Goal: Information Seeking & Learning: Learn about a topic

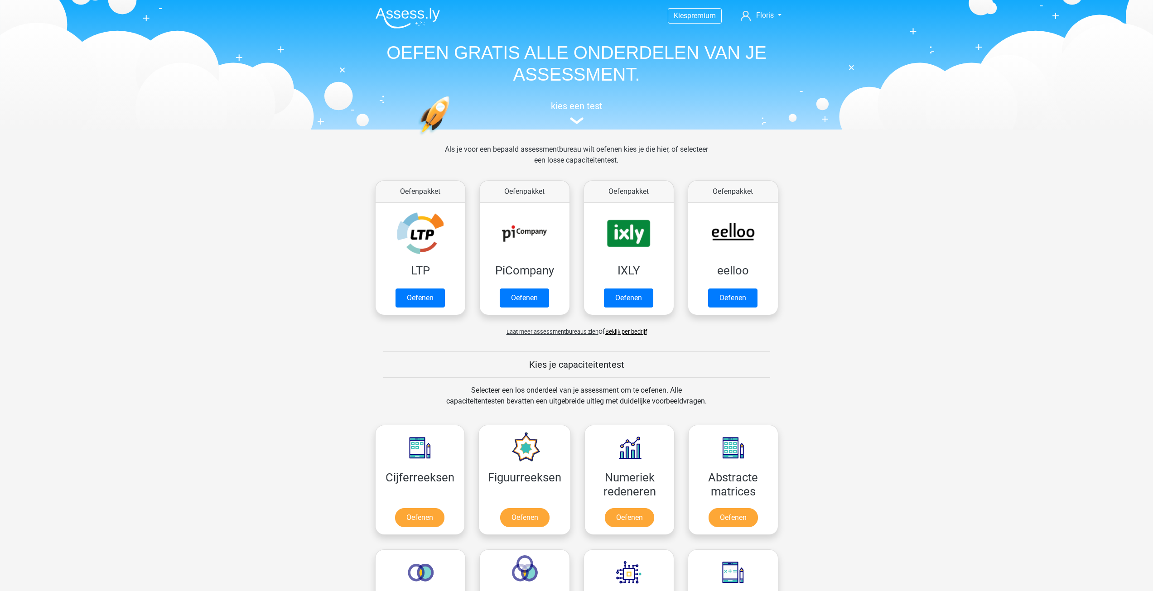
scroll to position [385, 0]
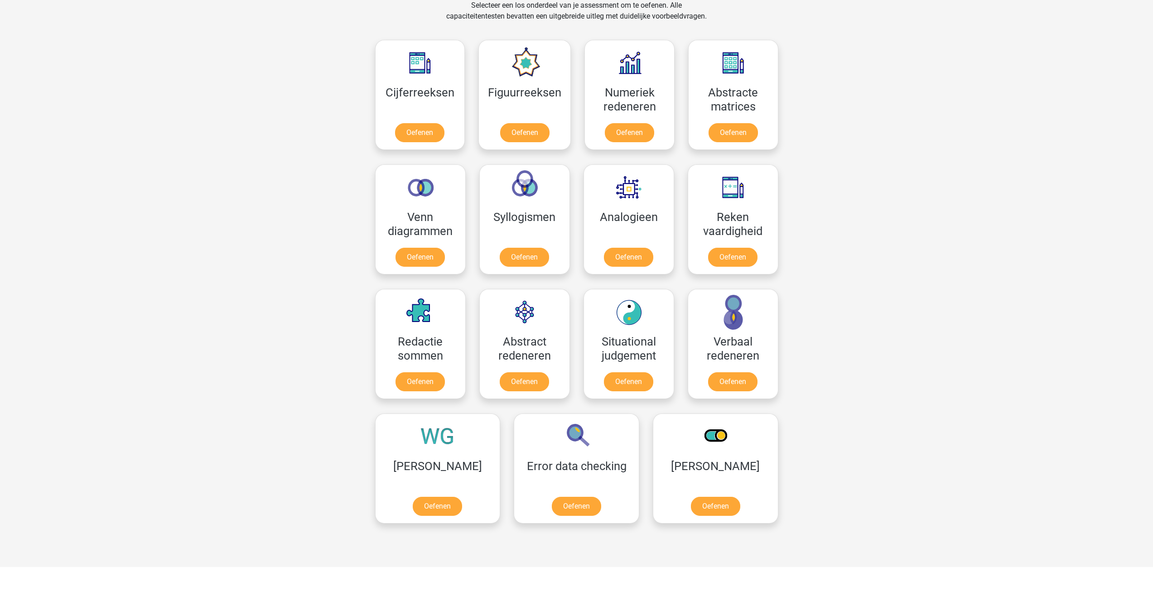
drag, startPoint x: 0, startPoint y: 0, endPoint x: 842, endPoint y: 76, distance: 845.0
click at [842, 76] on div "Kies premium Floris florisvdheijdennn@gmail.com" at bounding box center [576, 334] width 1153 height 1438
click at [529, 253] on link "Oefenen" at bounding box center [525, 259] width 52 height 20
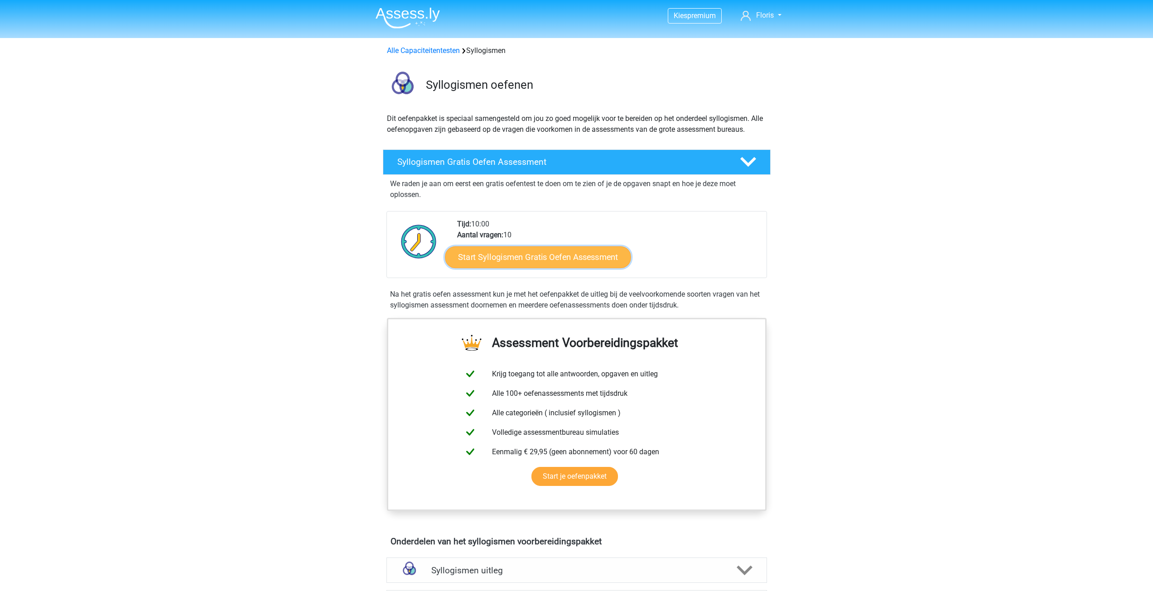
click at [523, 257] on link "Start Syllogismen Gratis Oefen Assessment" at bounding box center [538, 257] width 186 height 22
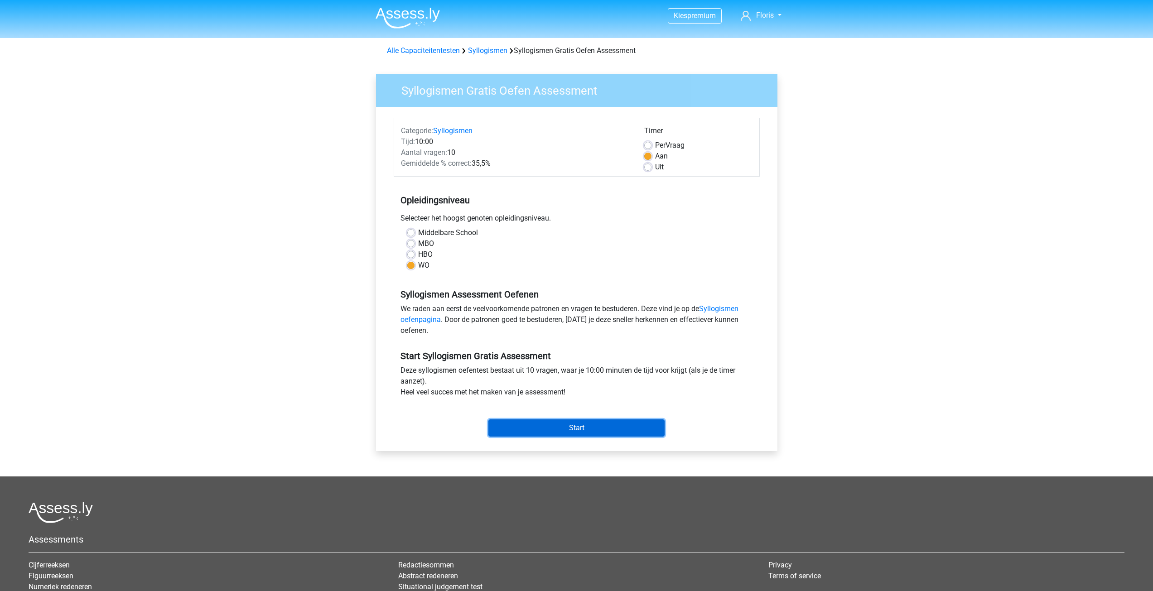
click at [563, 431] on input "Start" at bounding box center [577, 428] width 176 height 17
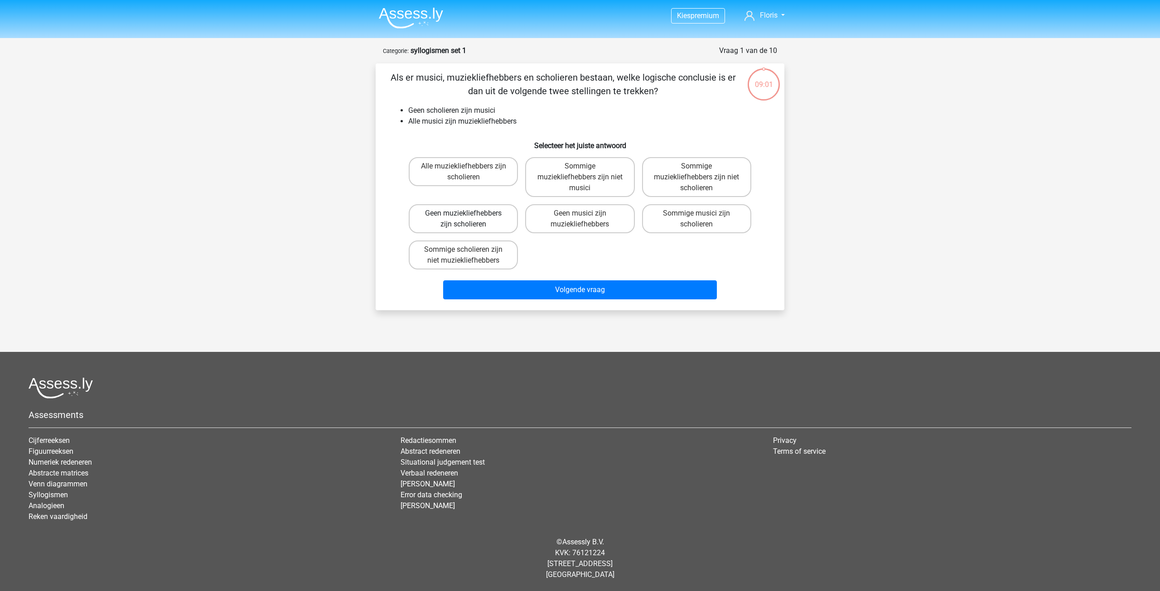
click at [451, 218] on label "Geen muziekliefhebbers zijn scholieren" at bounding box center [463, 218] width 109 height 29
click at [464, 218] on input "Geen muziekliefhebbers zijn scholieren" at bounding box center [467, 216] width 6 height 6
radio input "true"
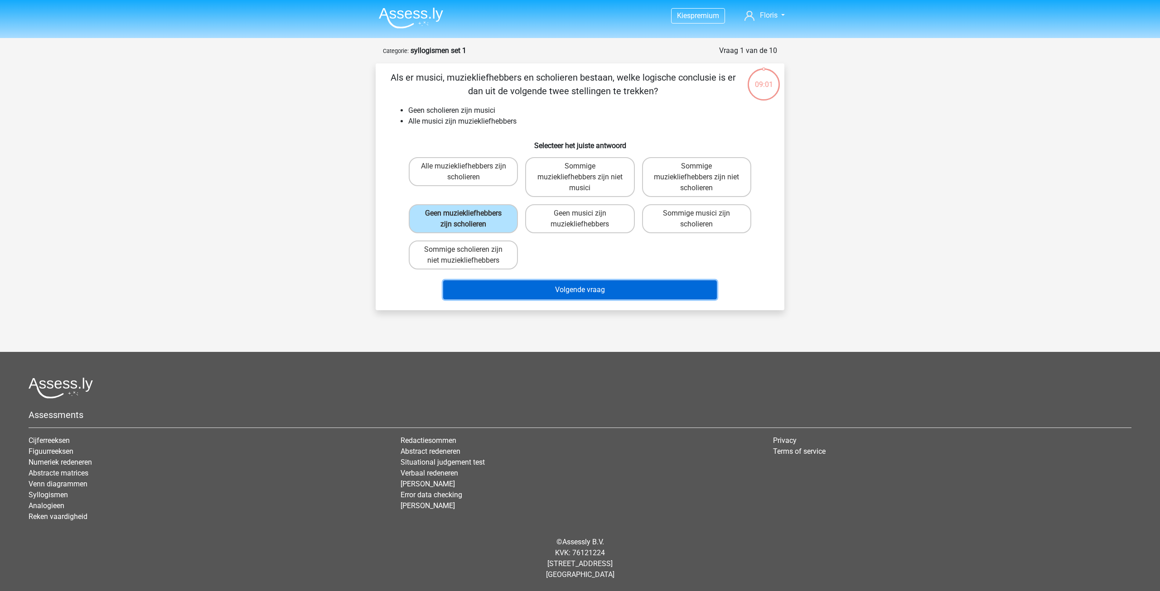
click at [507, 295] on button "Volgende vraag" at bounding box center [580, 290] width 274 height 19
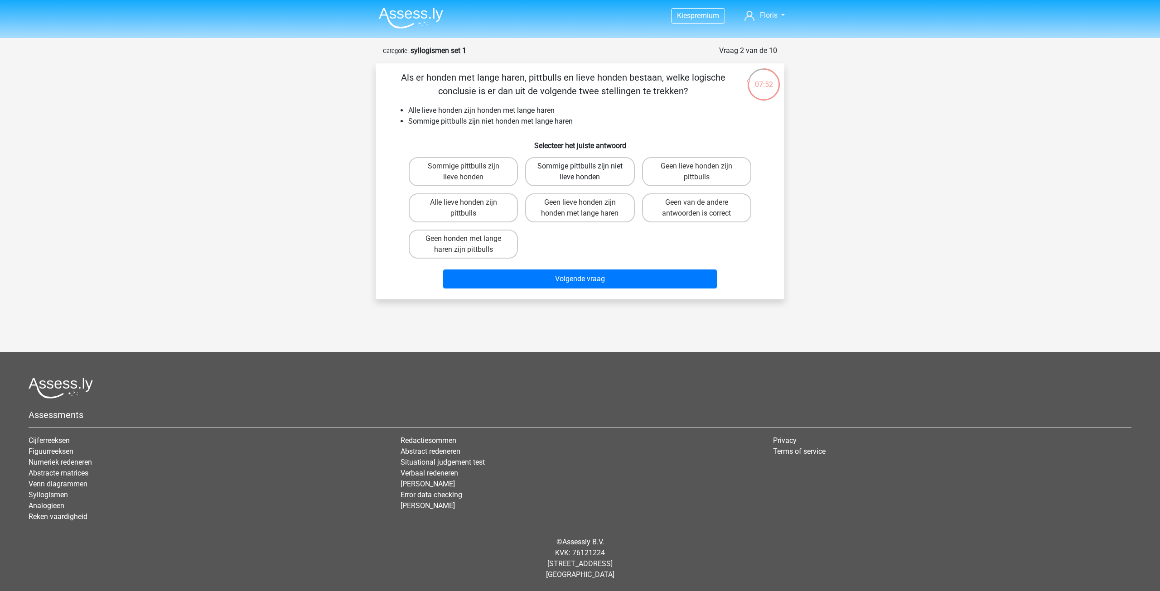
click at [557, 171] on label "Sommige pittbulls zijn niet lieve honden" at bounding box center [579, 171] width 109 height 29
click at [580, 171] on input "Sommige pittbulls zijn niet lieve honden" at bounding box center [583, 169] width 6 height 6
radio input "true"
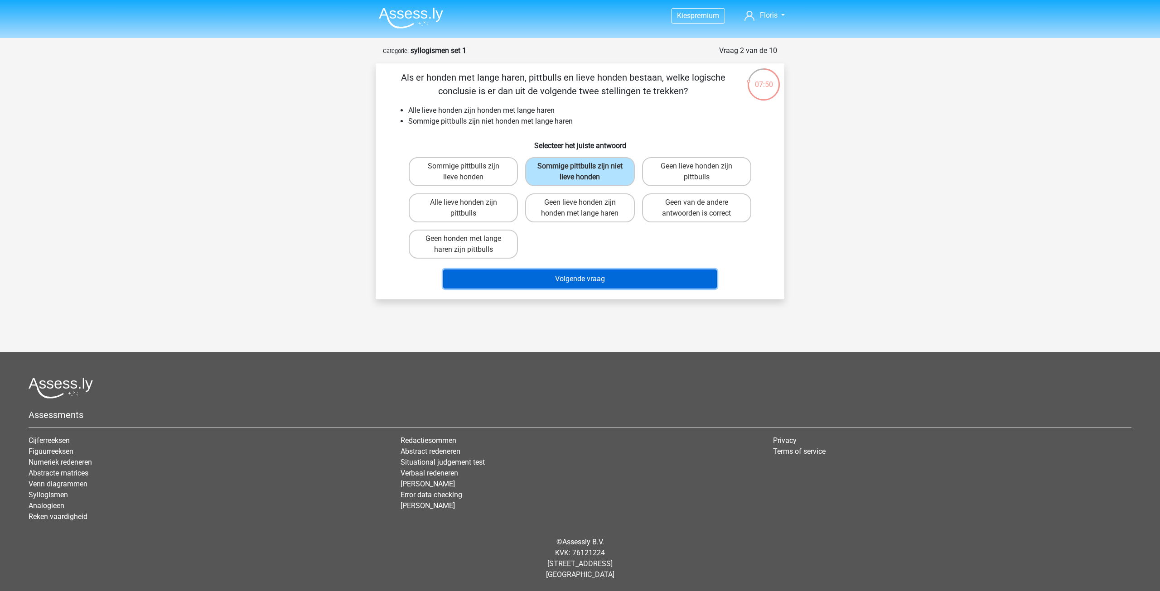
click at [588, 281] on button "Volgende vraag" at bounding box center [580, 279] width 274 height 19
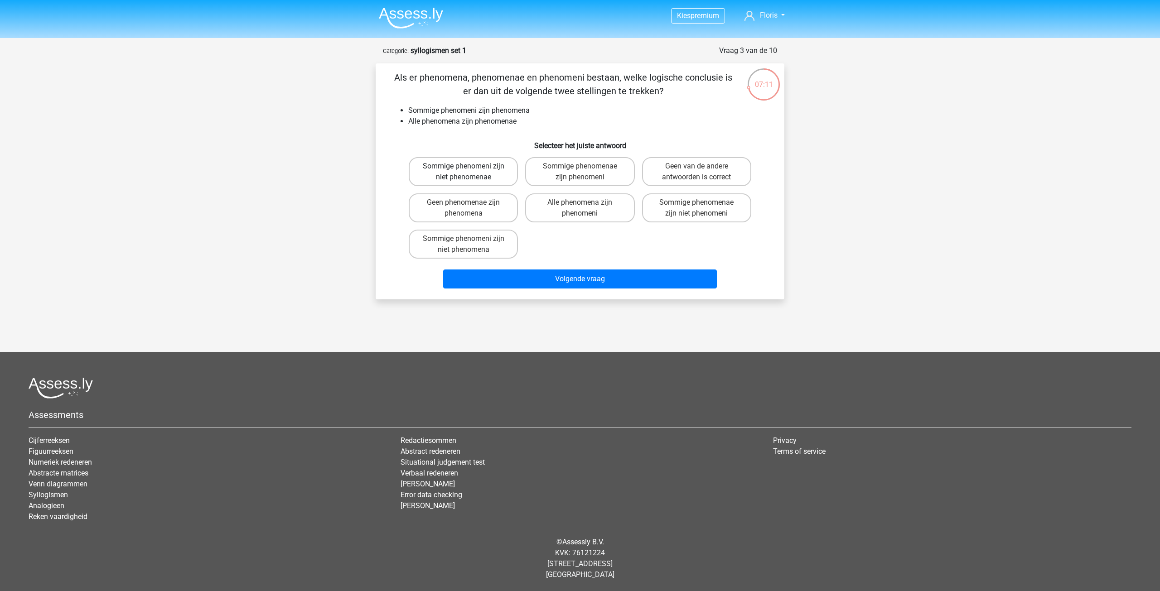
click at [456, 173] on label "Sommige phenomeni zijn niet phenomenae" at bounding box center [463, 171] width 109 height 29
click at [464, 172] on input "Sommige phenomeni zijn niet phenomenae" at bounding box center [467, 169] width 6 height 6
radio input "true"
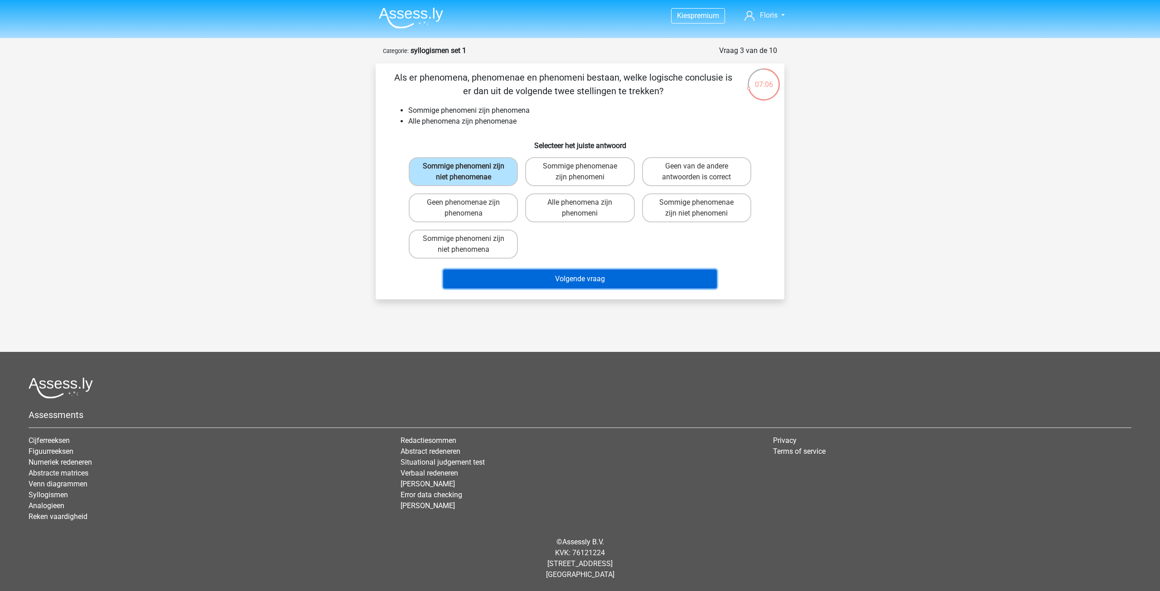
click at [537, 280] on button "Volgende vraag" at bounding box center [580, 279] width 274 height 19
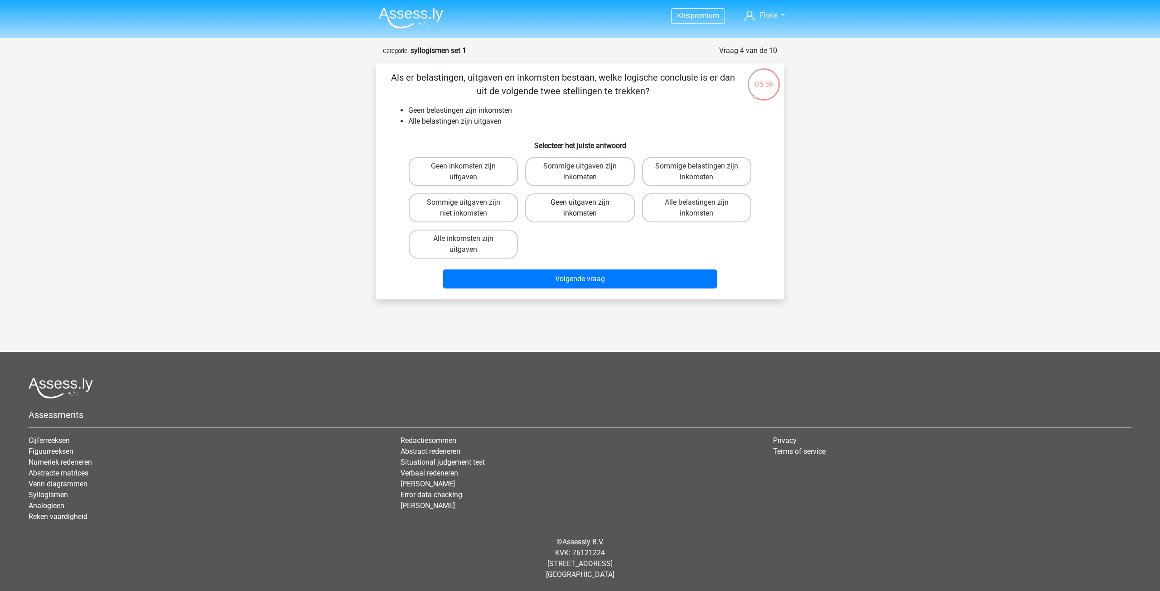
click at [610, 208] on label "Geen uitgaven zijn inkomsten" at bounding box center [579, 208] width 109 height 29
click at [586, 208] on input "Geen uitgaven zijn inkomsten" at bounding box center [583, 206] width 6 height 6
radio input "true"
click at [483, 171] on label "Geen inkomsten zijn uitgaven" at bounding box center [463, 171] width 109 height 29
click at [470, 171] on input "Geen inkomsten zijn uitgaven" at bounding box center [467, 169] width 6 height 6
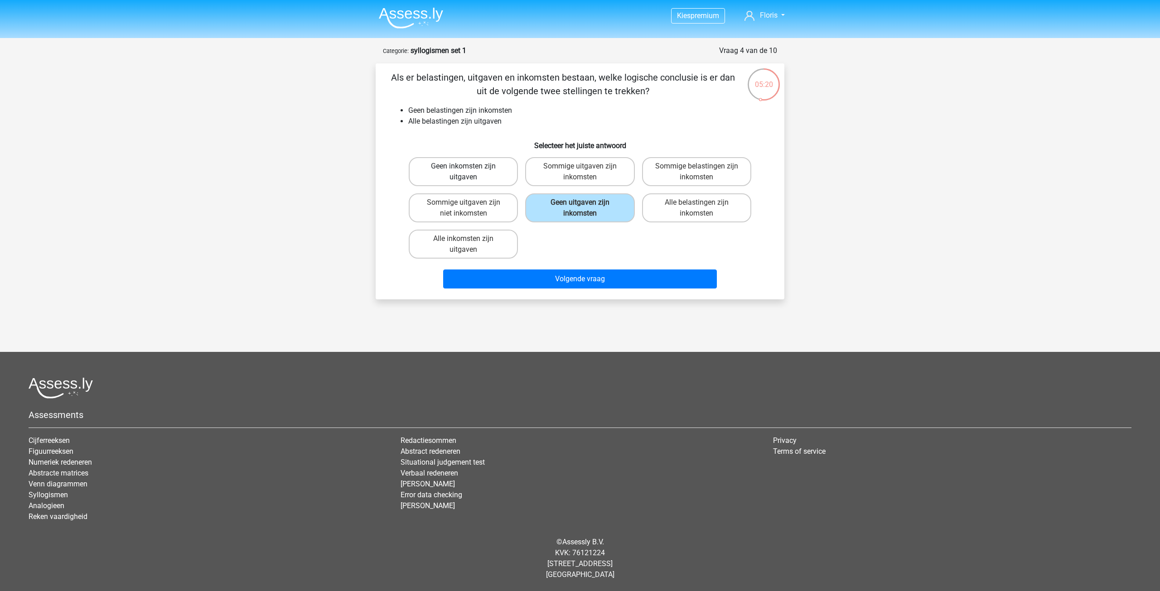
radio input "true"
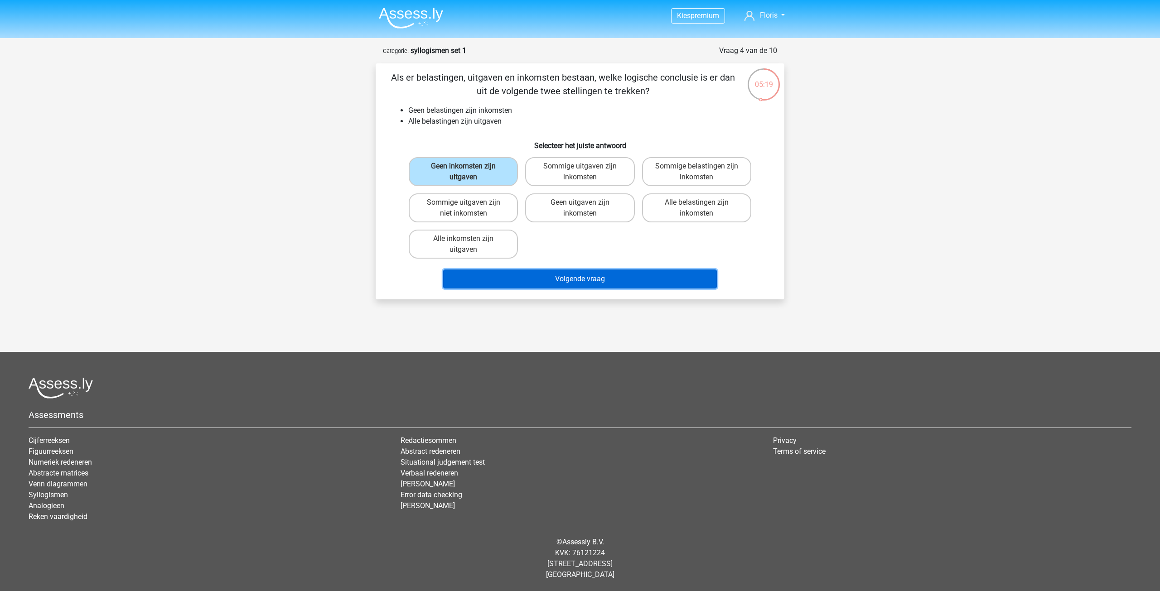
click at [551, 274] on button "Volgende vraag" at bounding box center [580, 279] width 274 height 19
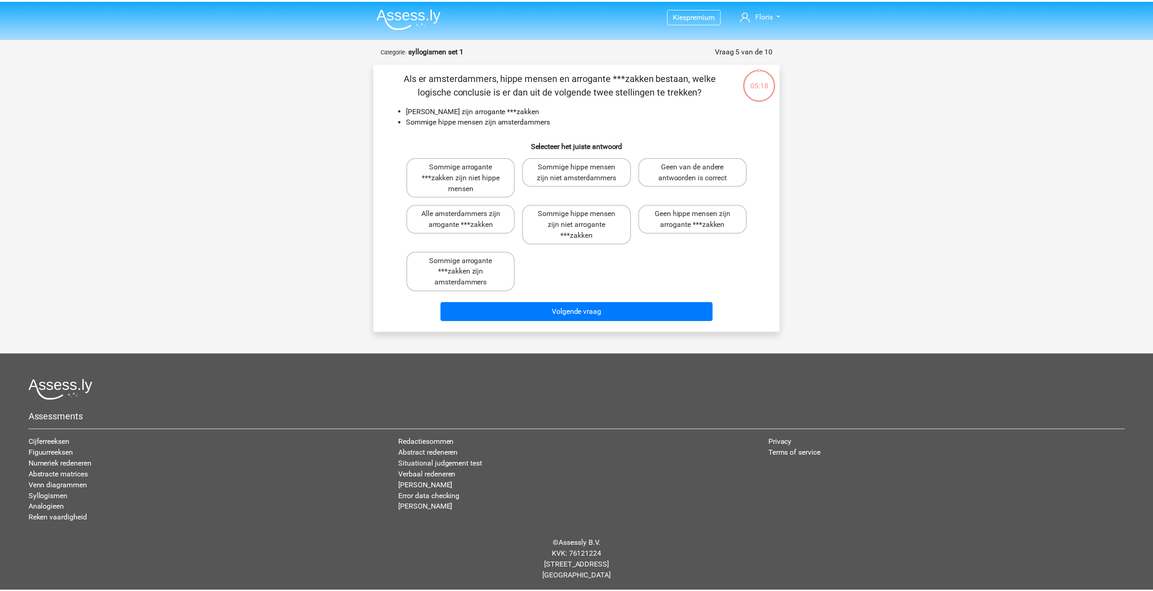
scroll to position [2, 0]
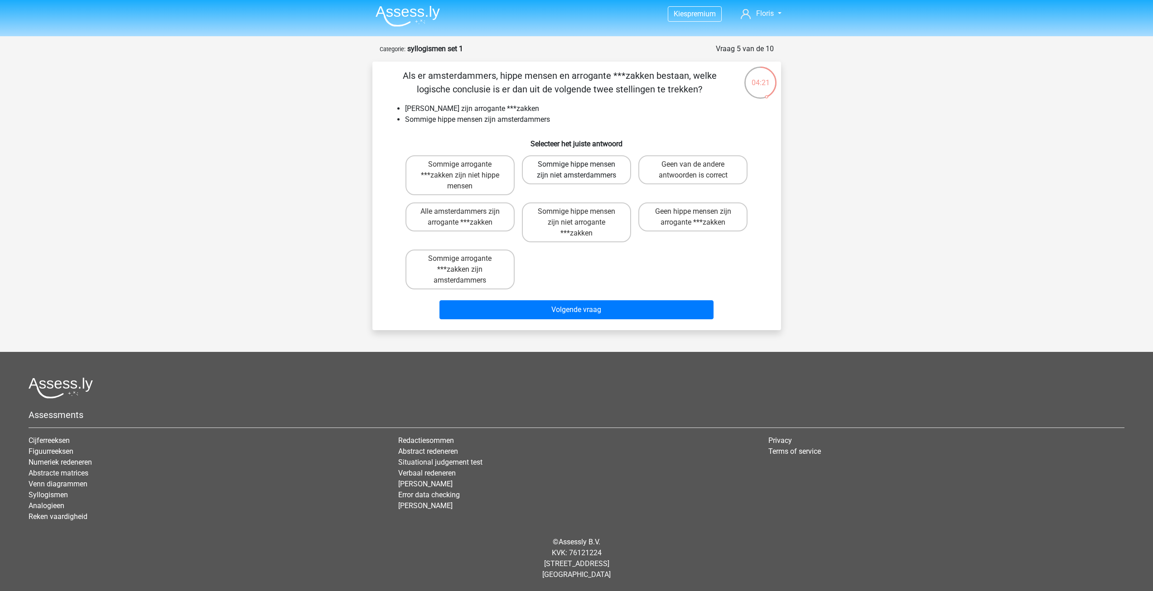
click at [556, 176] on label "Sommige hippe mensen zijn niet amsterdammers" at bounding box center [576, 169] width 109 height 29
click at [576, 170] on input "Sommige hippe mensen zijn niet amsterdammers" at bounding box center [579, 168] width 6 height 6
radio input "true"
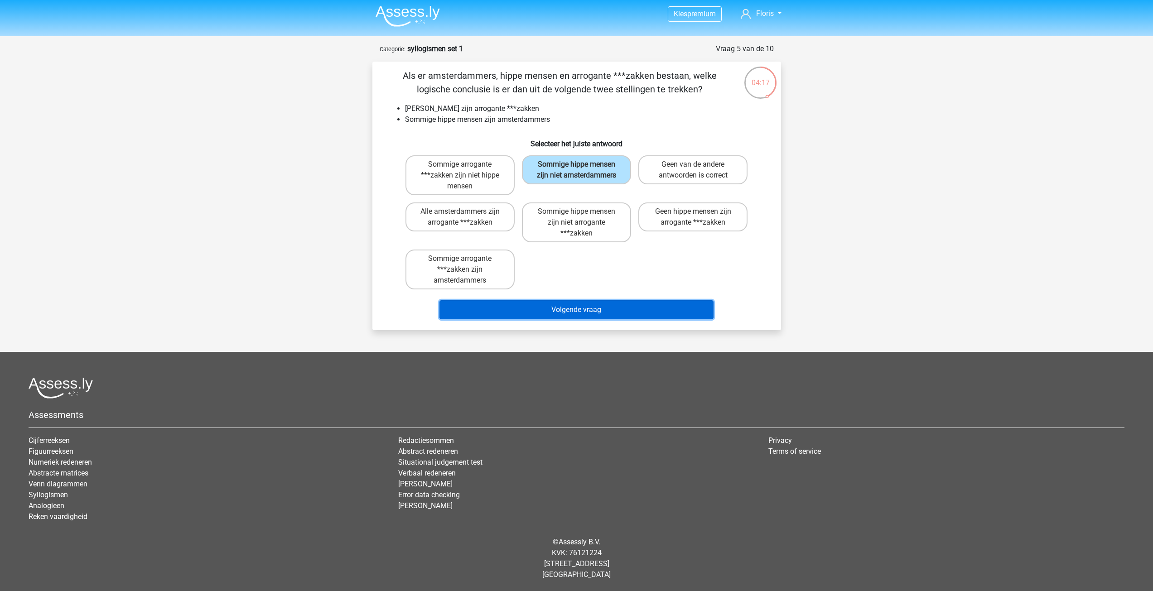
click at [605, 315] on button "Volgende vraag" at bounding box center [577, 309] width 274 height 19
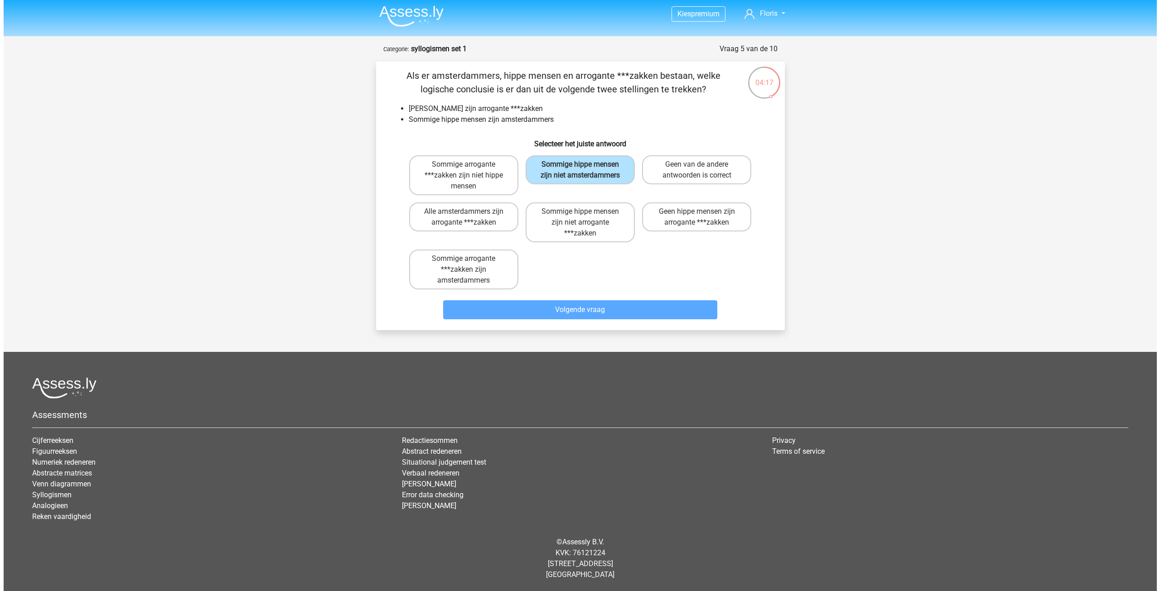
scroll to position [0, 0]
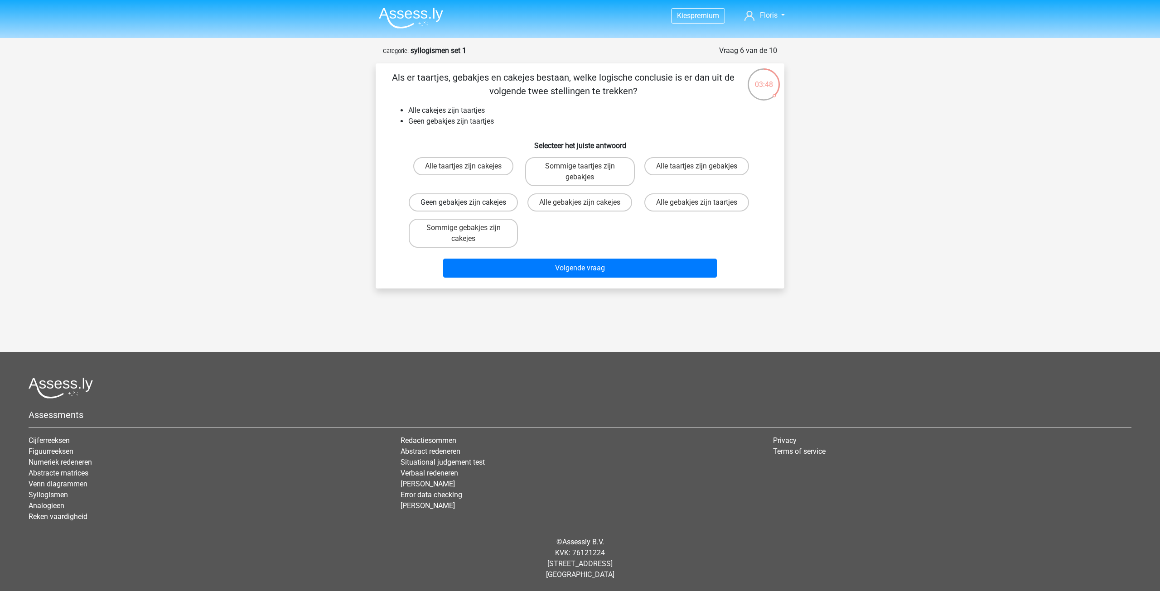
click at [489, 204] on label "Geen gebakjes zijn cakejes" at bounding box center [463, 203] width 109 height 18
click at [470, 204] on input "Geen gebakjes zijn cakejes" at bounding box center [467, 206] width 6 height 6
radio input "true"
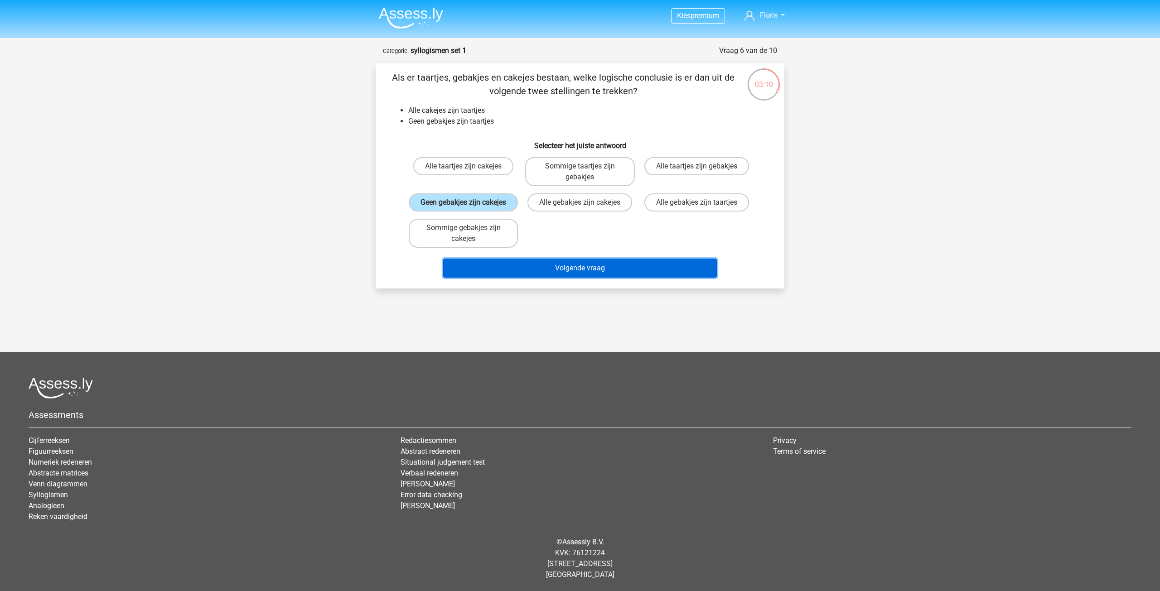
click at [591, 271] on button "Volgende vraag" at bounding box center [580, 268] width 274 height 19
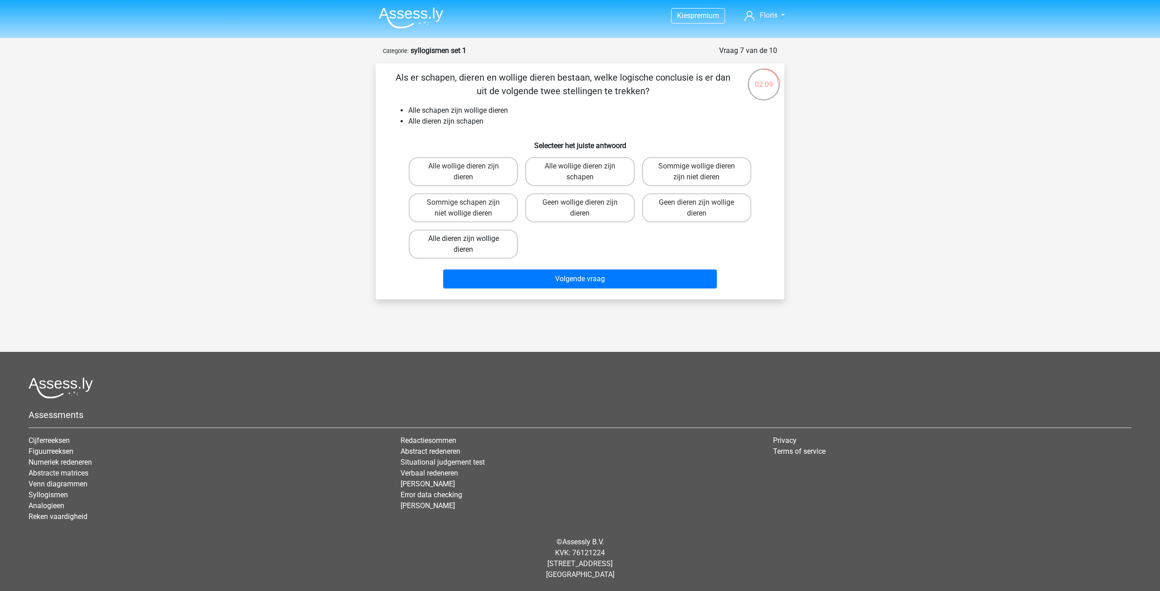
click at [483, 245] on label "Alle dieren zijn wollige dieren" at bounding box center [463, 244] width 109 height 29
click at [470, 245] on input "Alle dieren zijn wollige dieren" at bounding box center [467, 242] width 6 height 6
radio input "true"
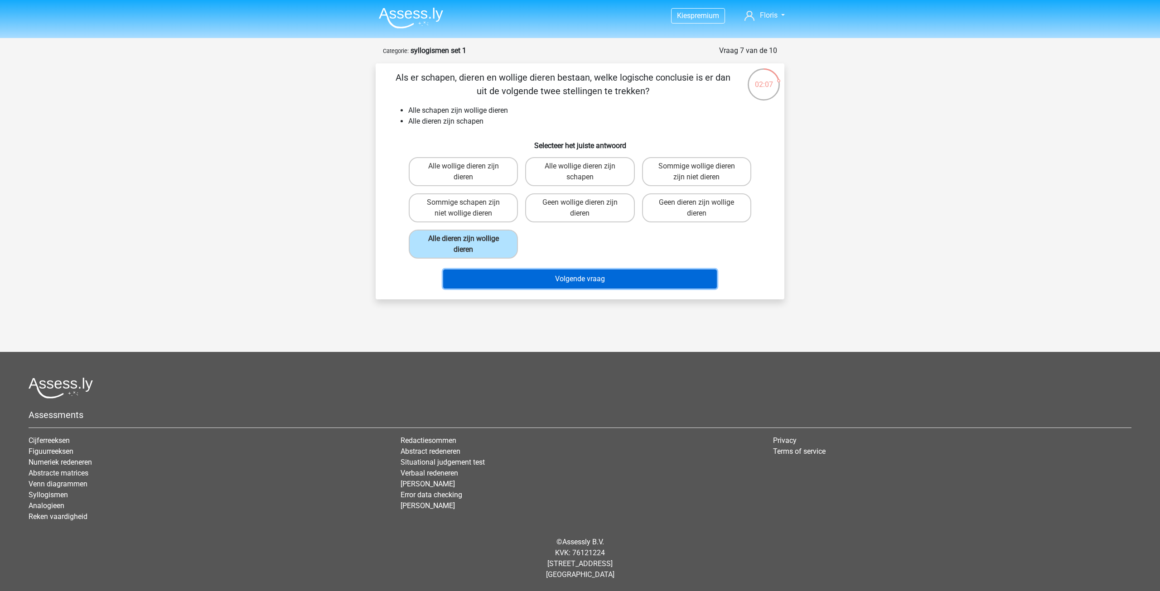
click at [572, 270] on button "Volgende vraag" at bounding box center [580, 279] width 274 height 19
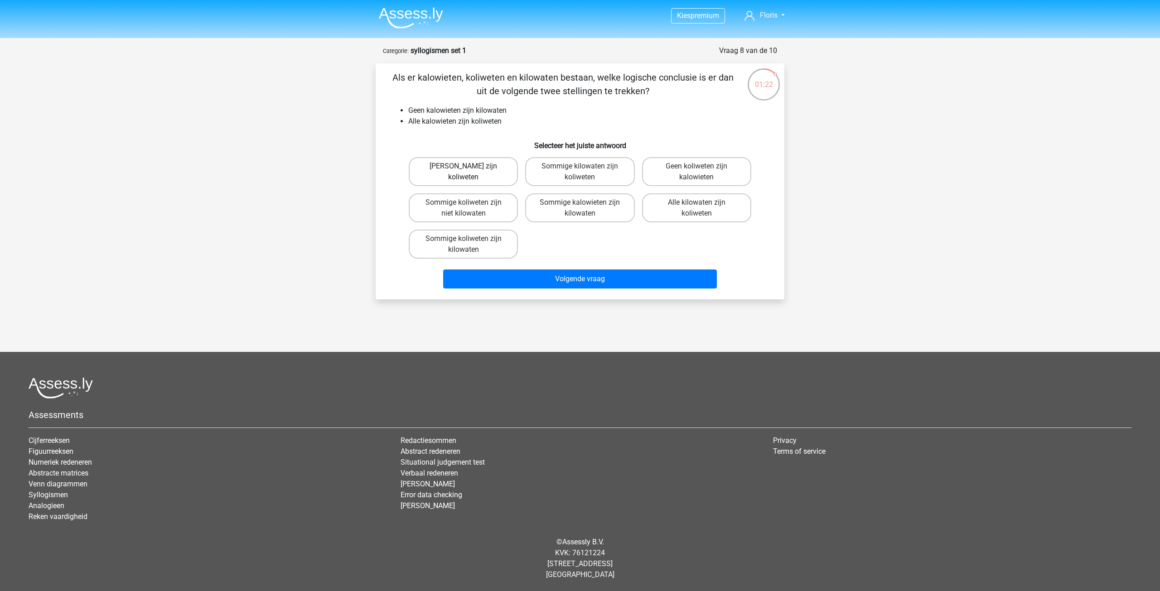
click at [420, 171] on label "Geen kilowaten zijn koliweten" at bounding box center [463, 171] width 109 height 29
click at [464, 171] on input "Geen kilowaten zijn koliweten" at bounding box center [467, 169] width 6 height 6
radio input "true"
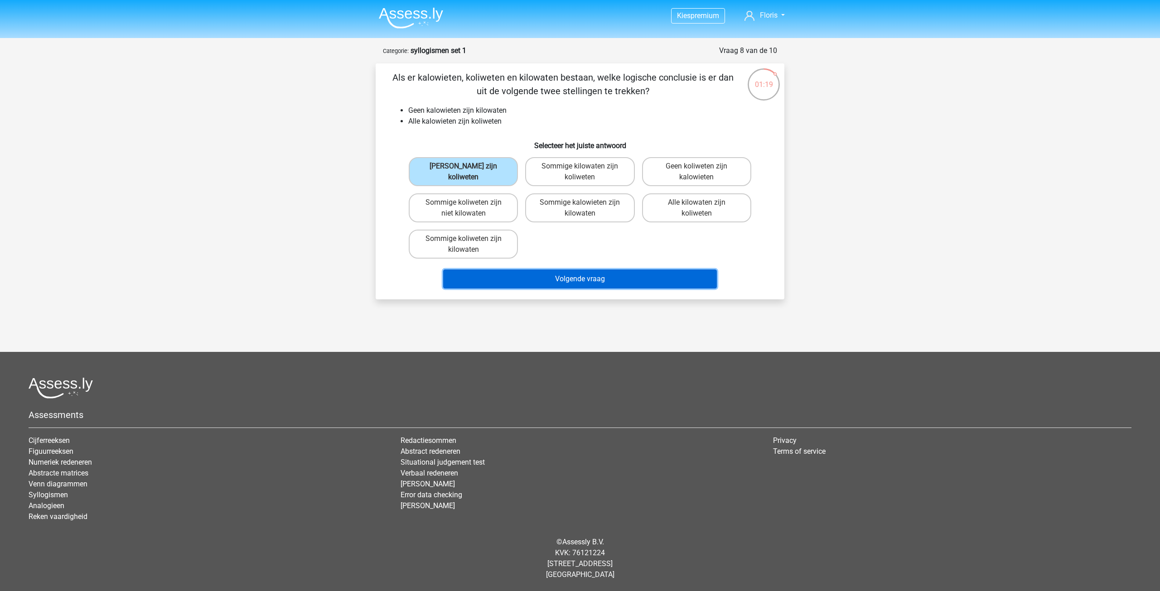
click at [528, 278] on button "Volgende vraag" at bounding box center [580, 279] width 274 height 19
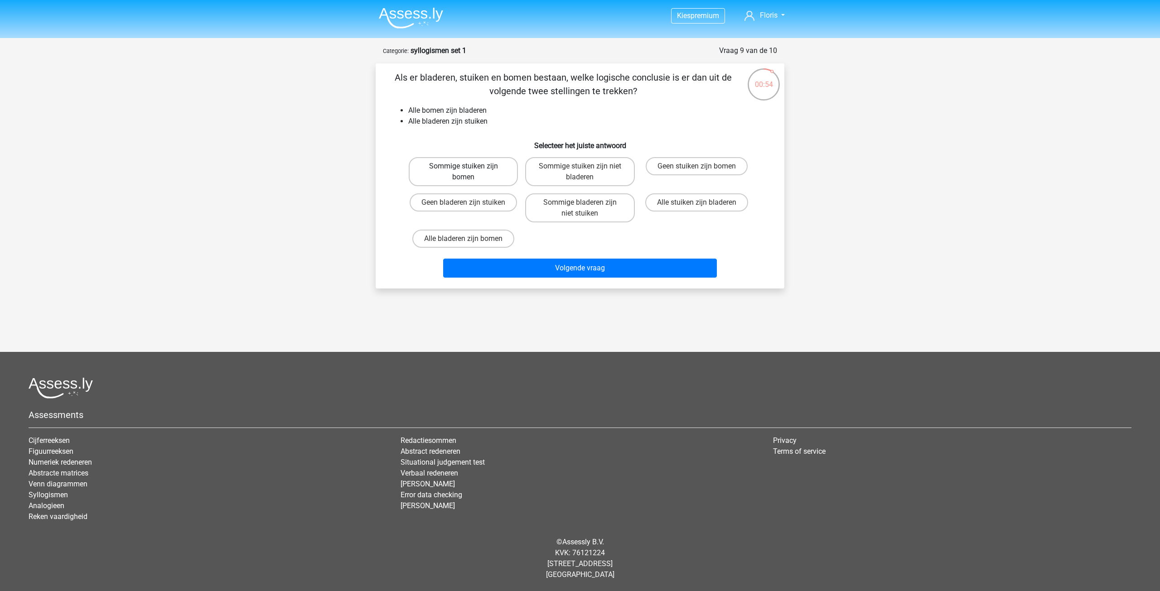
click at [481, 165] on label "Sommige stuiken zijn bomen" at bounding box center [463, 171] width 109 height 29
click at [470, 166] on input "Sommige stuiken zijn bomen" at bounding box center [467, 169] width 6 height 6
radio input "true"
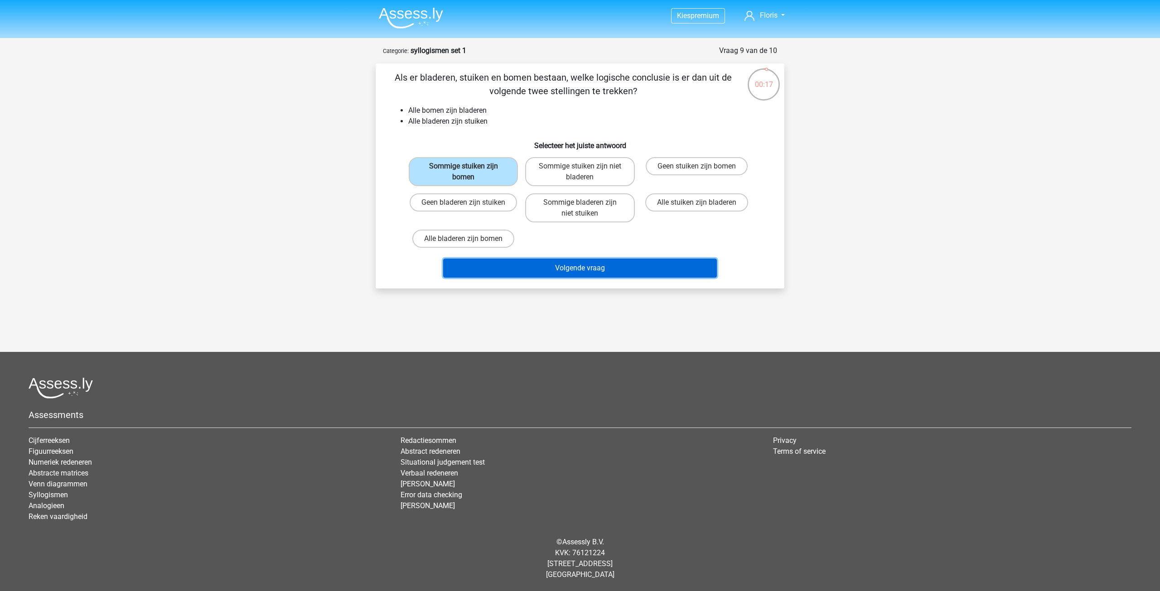
click at [646, 260] on button "Volgende vraag" at bounding box center [580, 268] width 274 height 19
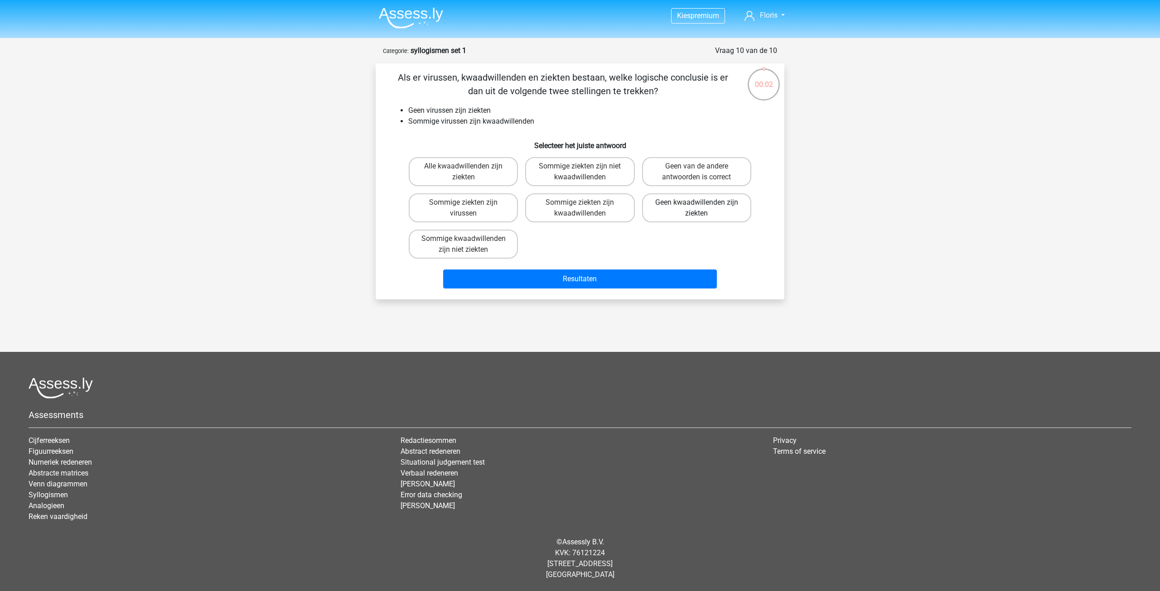
click at [672, 202] on label "Geen kwaadwillenden zijn ziekten" at bounding box center [696, 208] width 109 height 29
click at [697, 203] on input "Geen kwaadwillenden zijn ziekten" at bounding box center [700, 206] width 6 height 6
radio input "true"
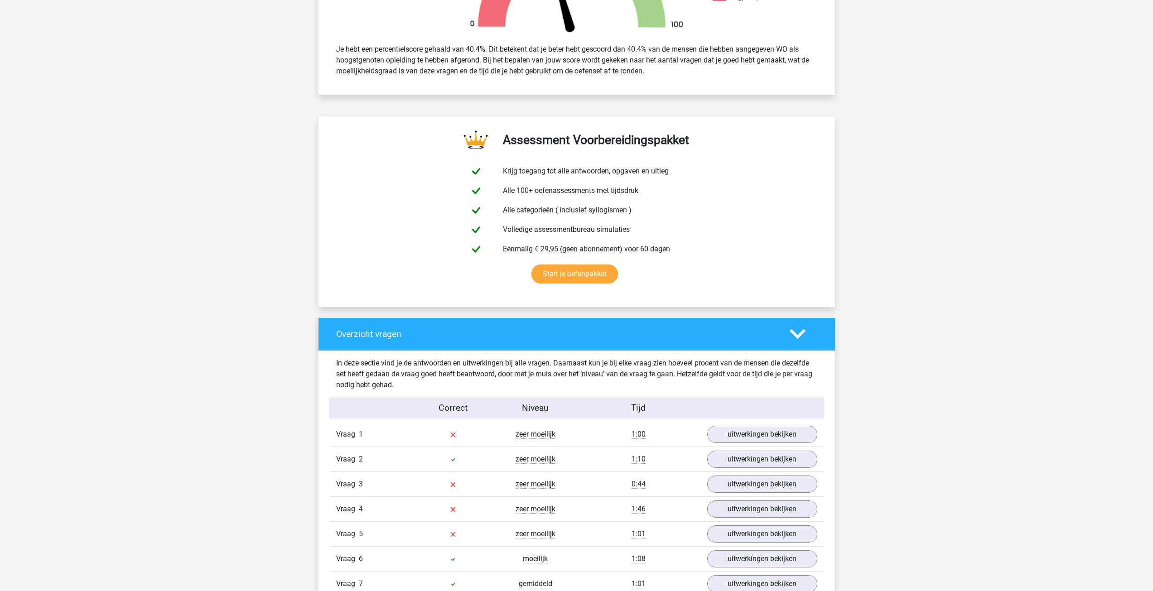
scroll to position [589, 0]
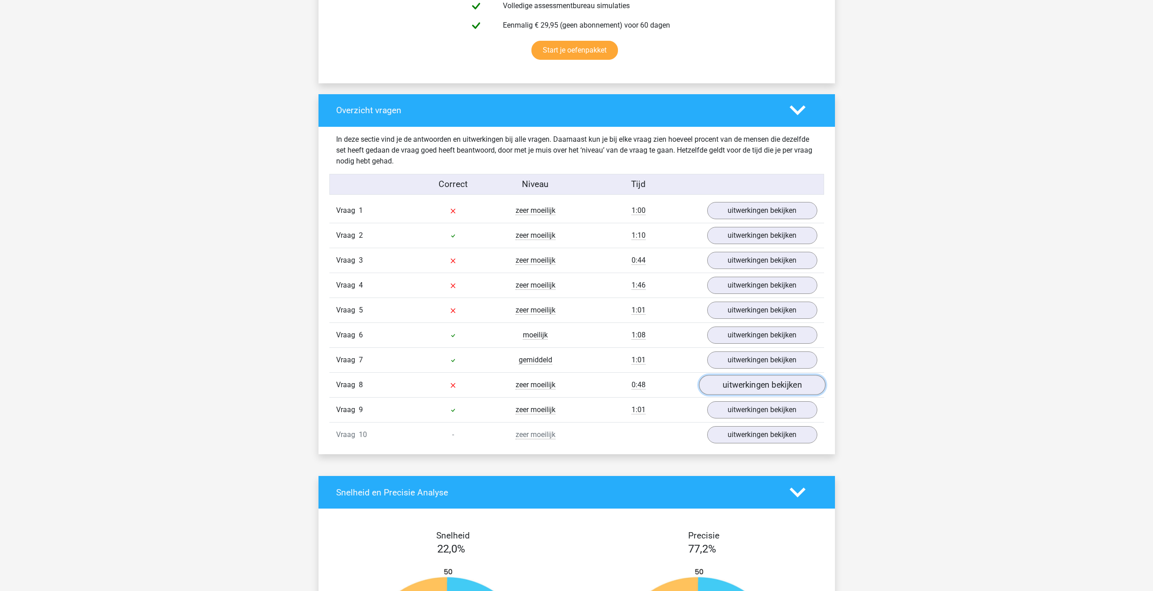
click at [737, 387] on link "uitwerkingen bekijken" at bounding box center [762, 386] width 126 height 20
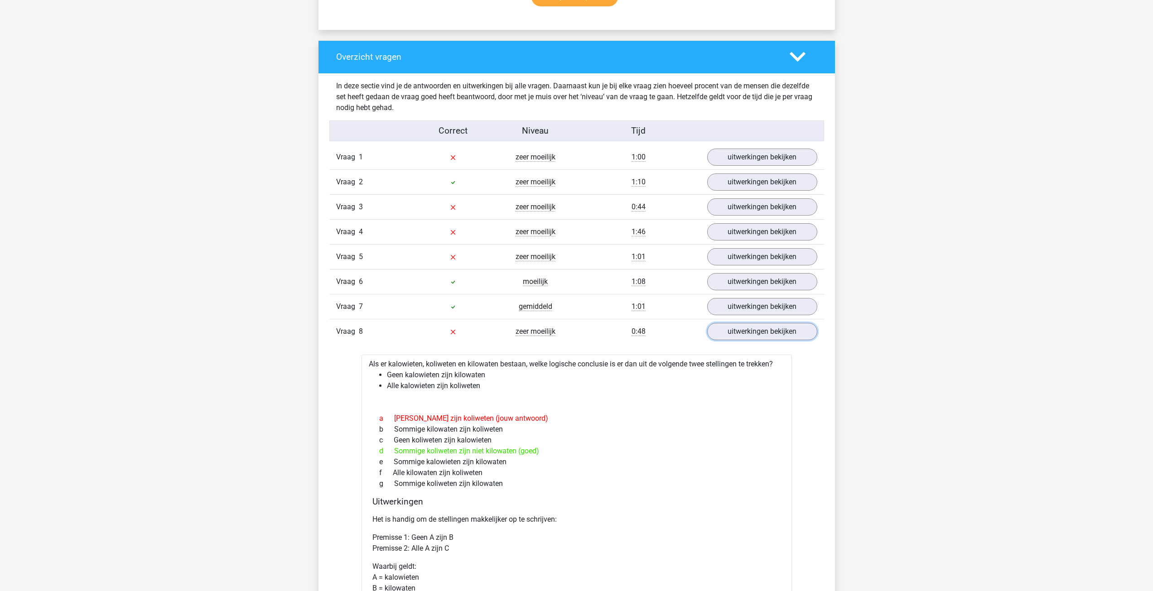
scroll to position [634, 0]
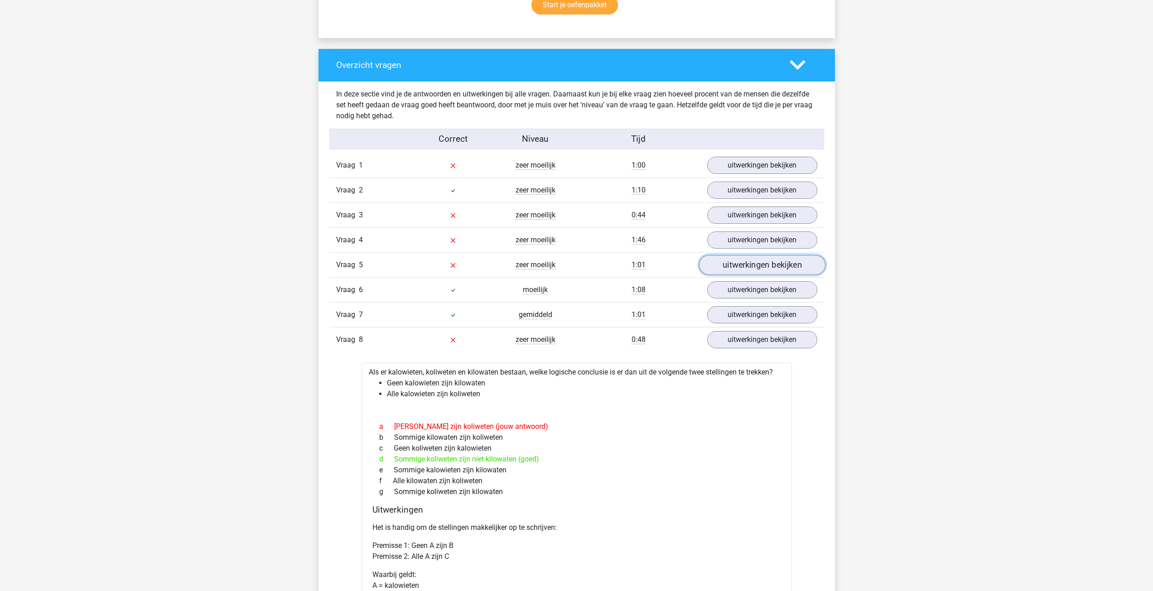
click at [721, 266] on link "uitwerkingen bekijken" at bounding box center [762, 266] width 126 height 20
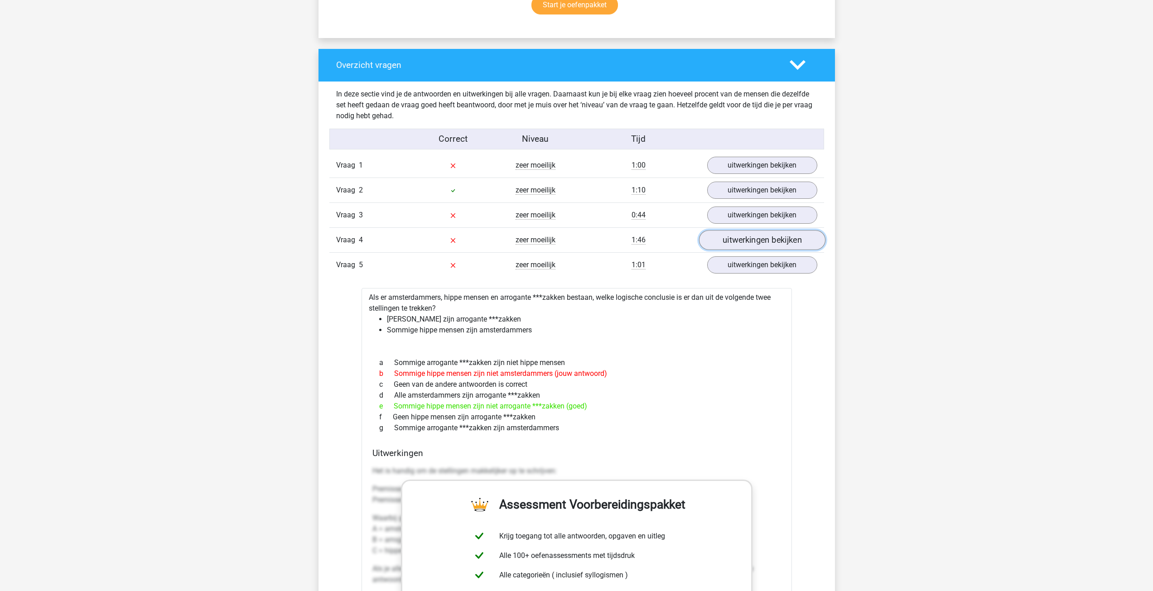
click at [755, 241] on link "uitwerkingen bekijken" at bounding box center [762, 241] width 126 height 20
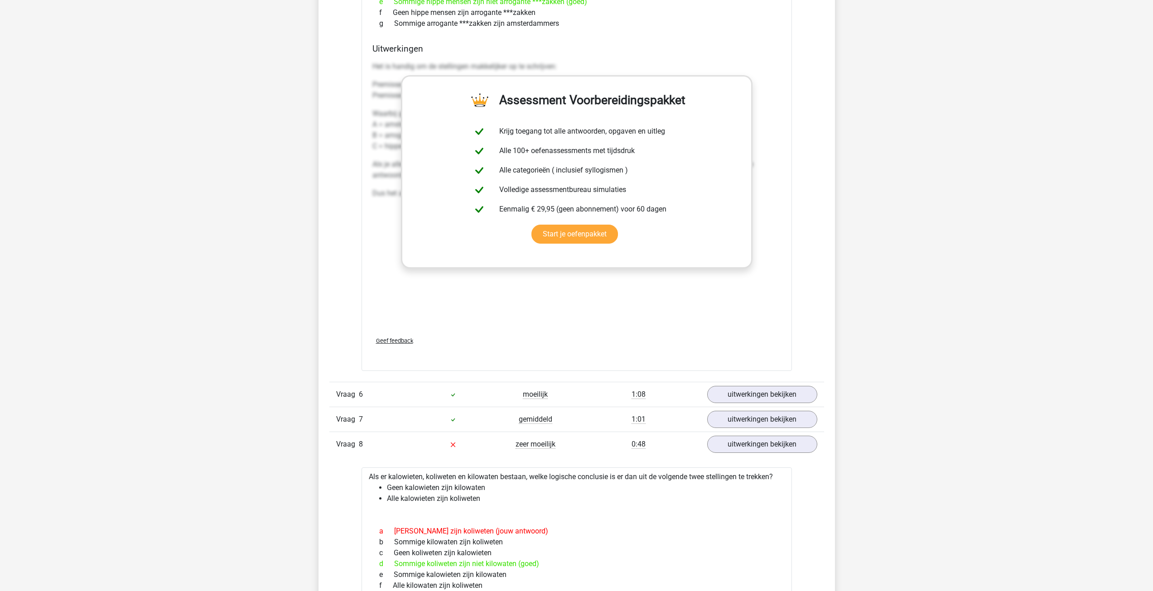
scroll to position [1409, 0]
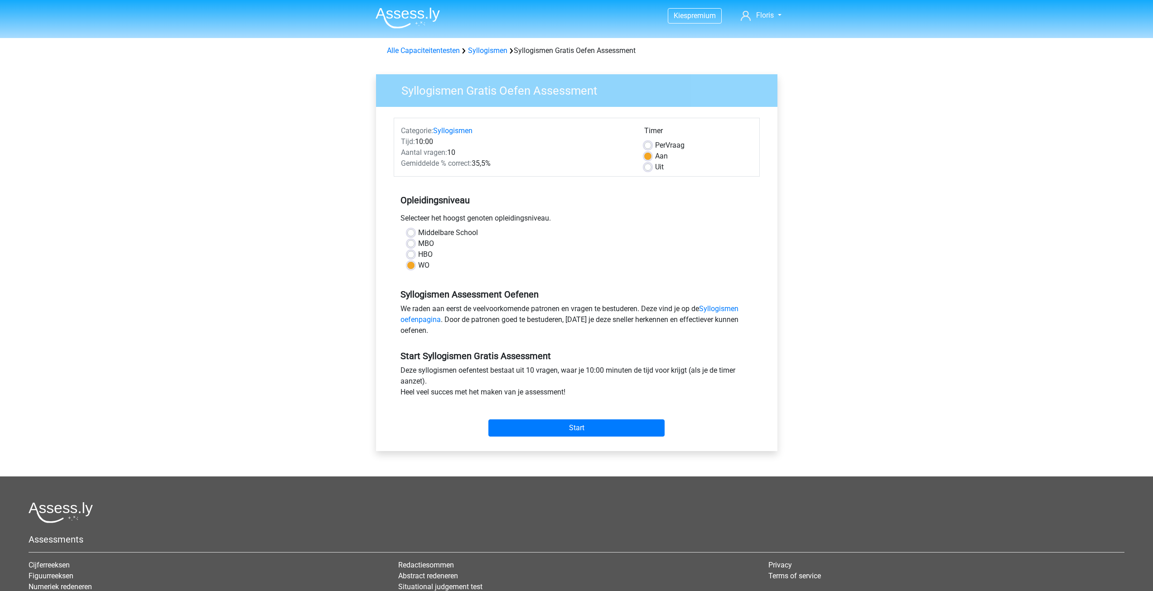
click at [407, 22] on img at bounding box center [408, 17] width 64 height 21
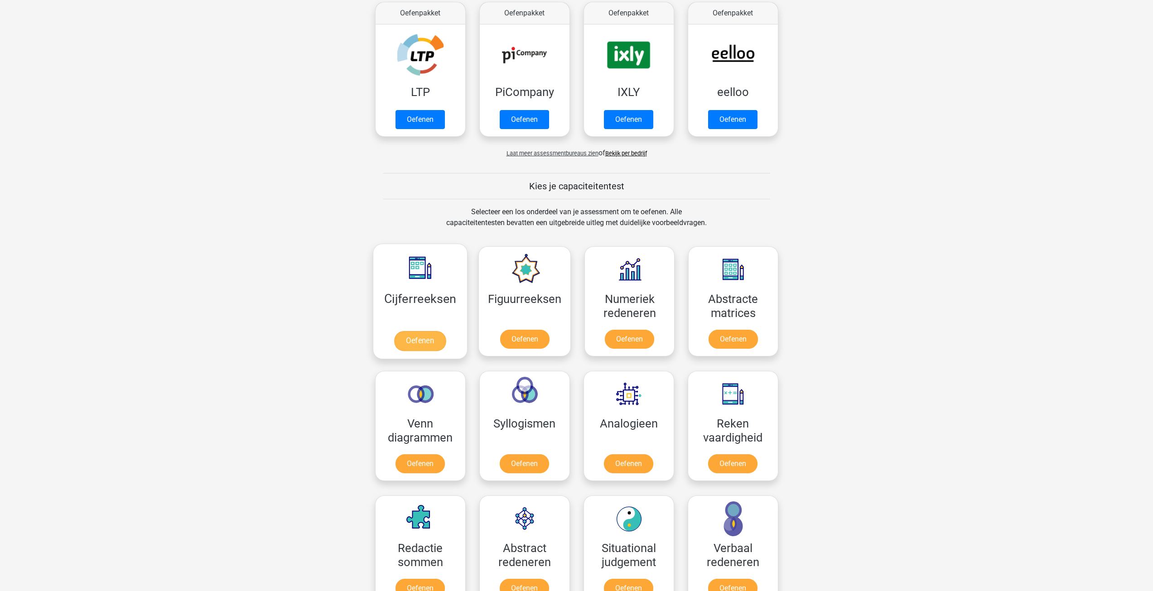
scroll to position [181, 0]
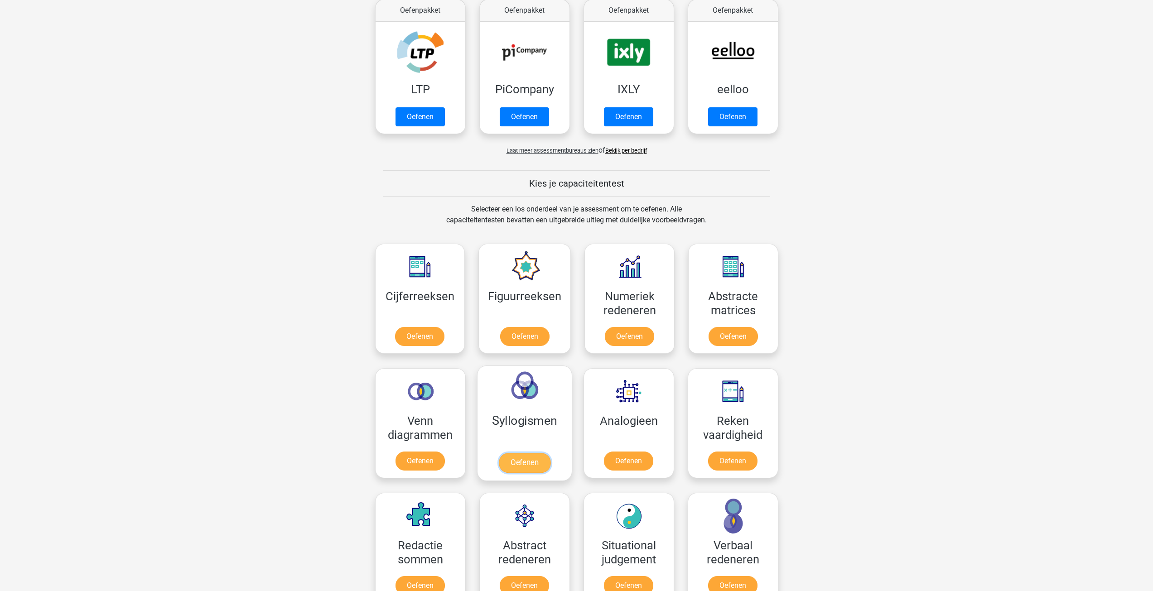
click at [534, 464] on link "Oefenen" at bounding box center [525, 463] width 52 height 20
click at [524, 453] on link "Oefenen" at bounding box center [525, 463] width 52 height 20
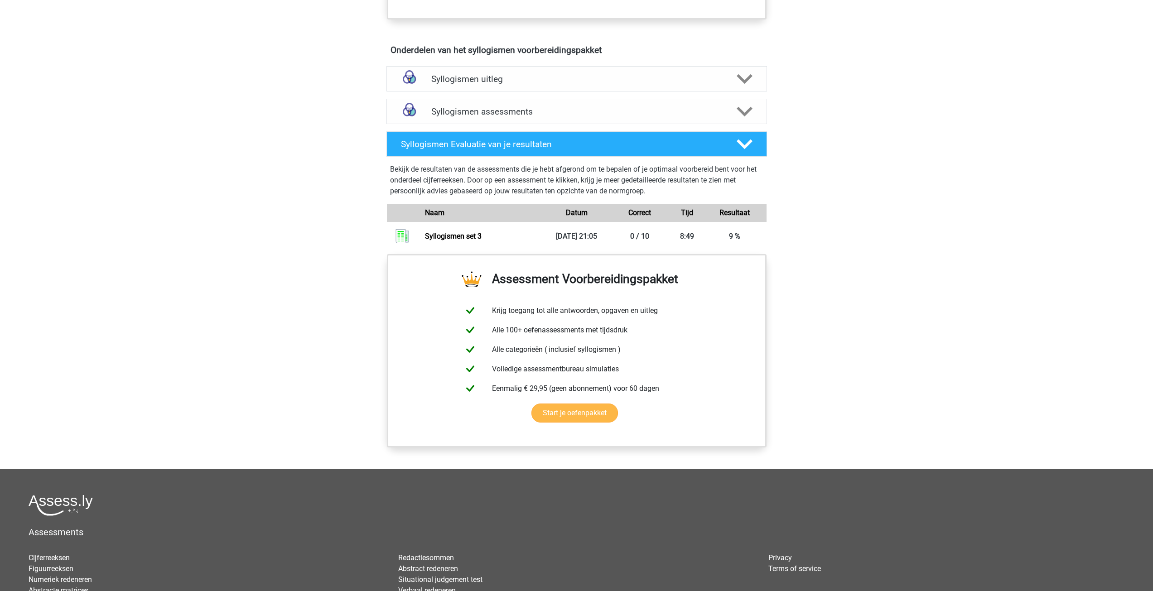
scroll to position [610, 0]
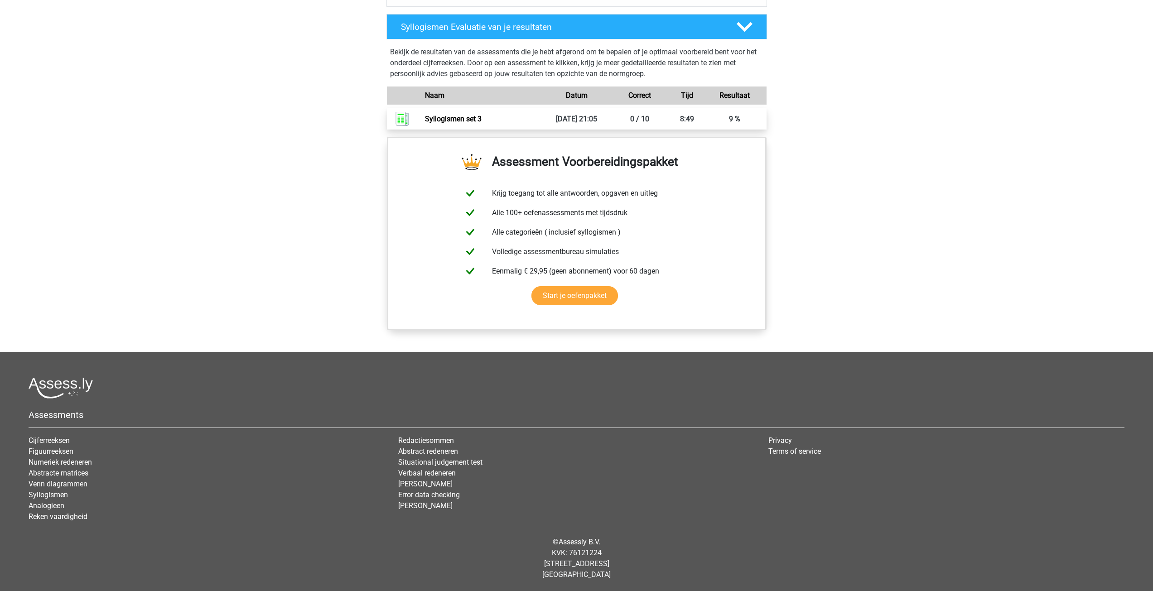
click at [482, 121] on link "Syllogismen set 3" at bounding box center [453, 119] width 57 height 9
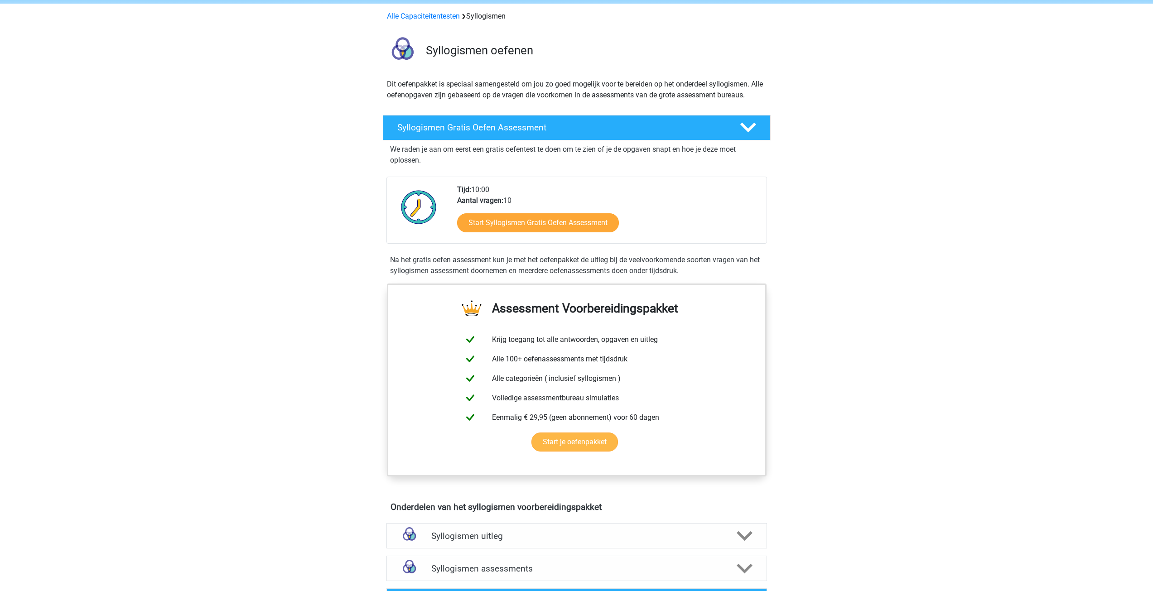
scroll to position [227, 0]
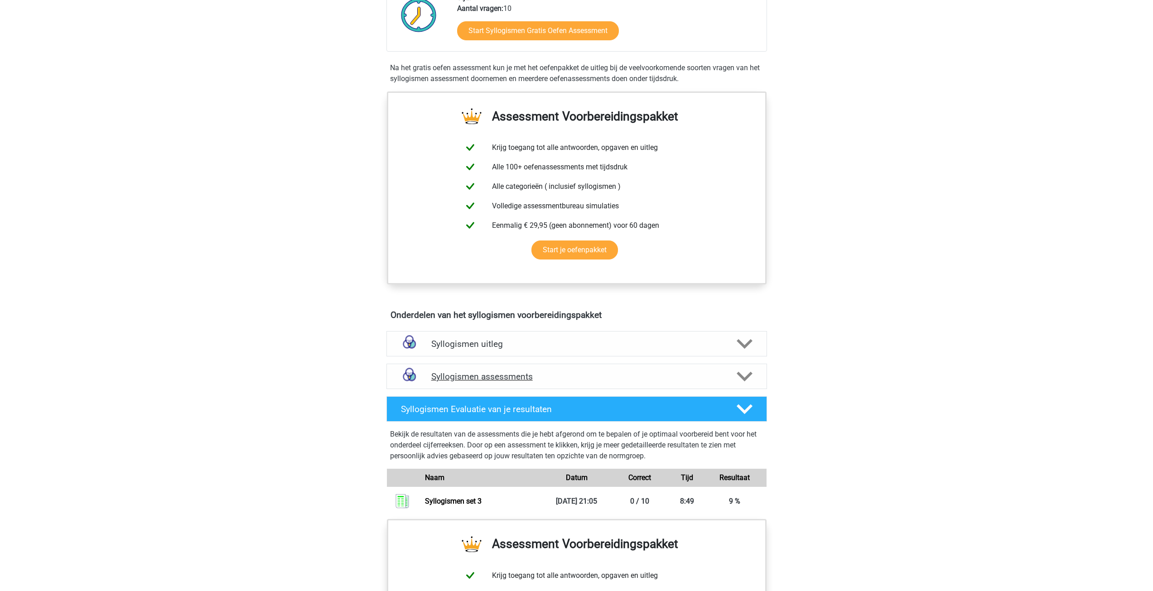
click at [747, 374] on icon at bounding box center [745, 377] width 16 height 16
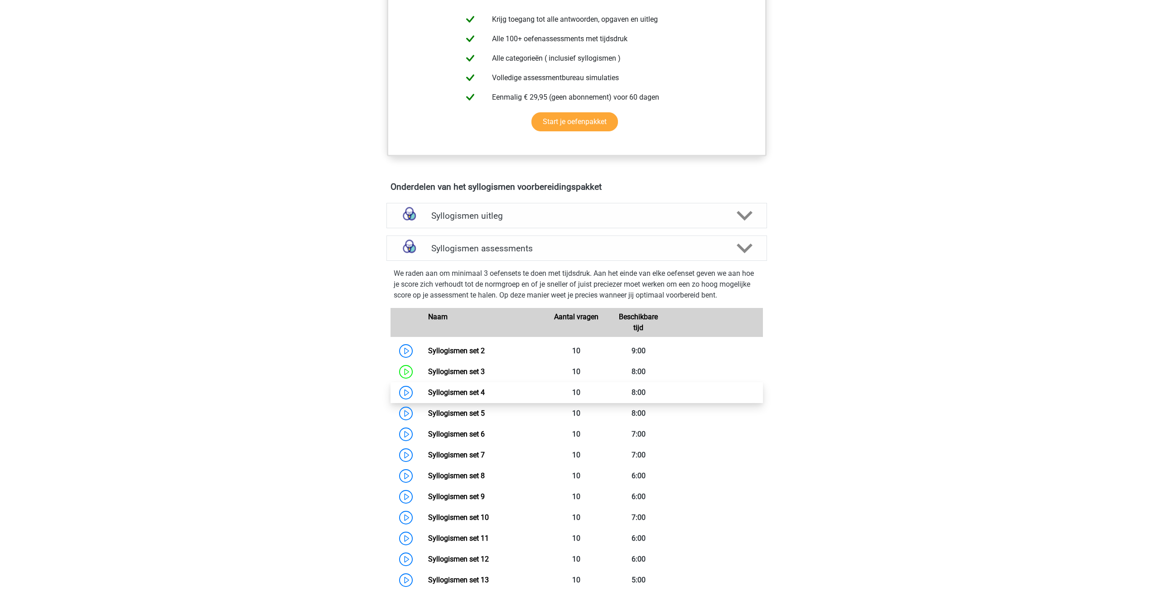
scroll to position [363, 0]
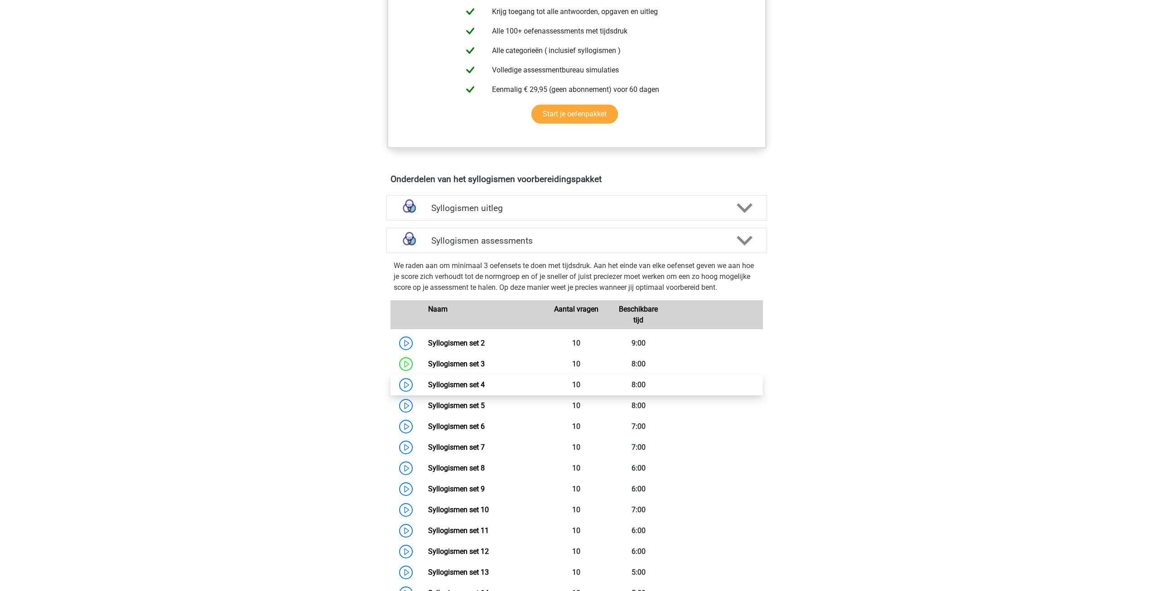
click at [428, 386] on link "Syllogismen set 4" at bounding box center [456, 385] width 57 height 9
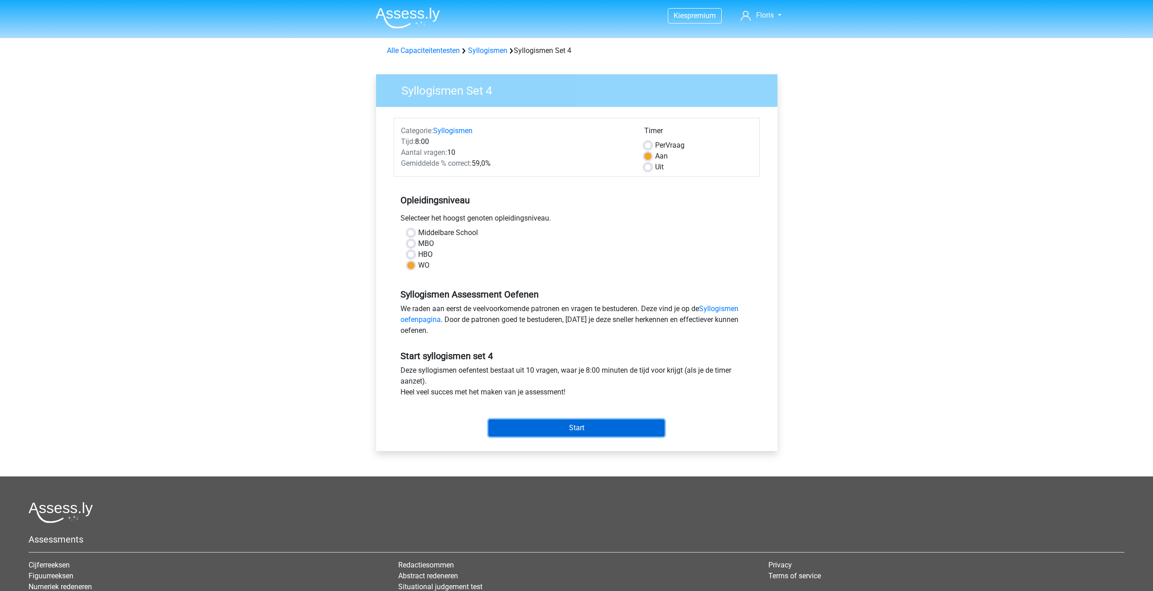
click at [619, 428] on input "Start" at bounding box center [577, 428] width 176 height 17
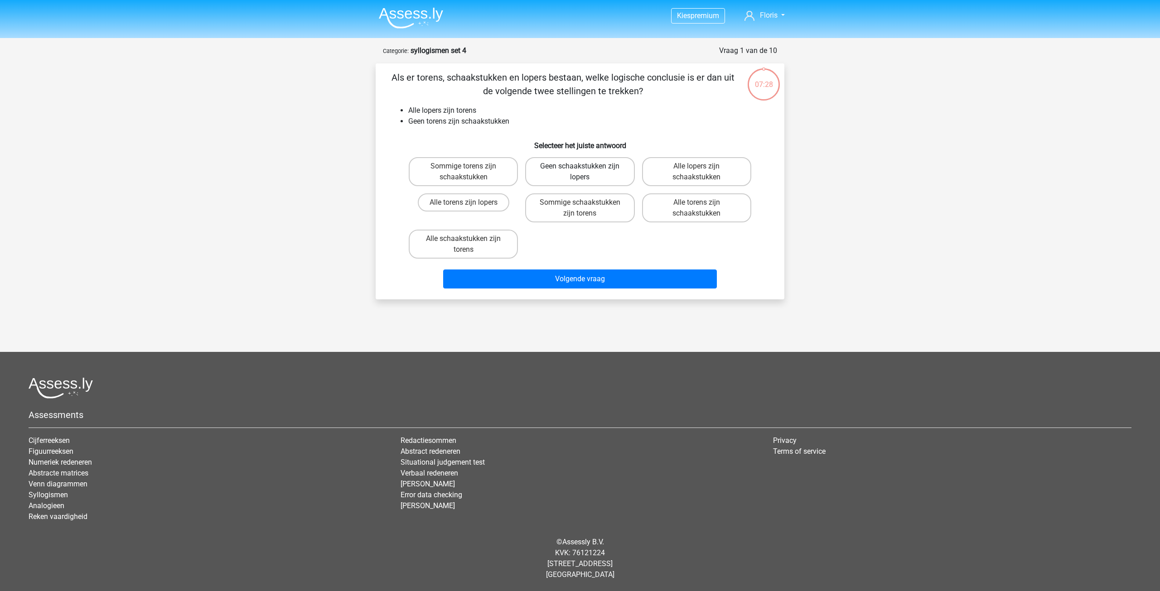
click at [583, 175] on label "Geen schaakstukken zijn lopers" at bounding box center [579, 171] width 109 height 29
click at [583, 172] on input "Geen schaakstukken zijn lopers" at bounding box center [583, 169] width 6 height 6
radio input "true"
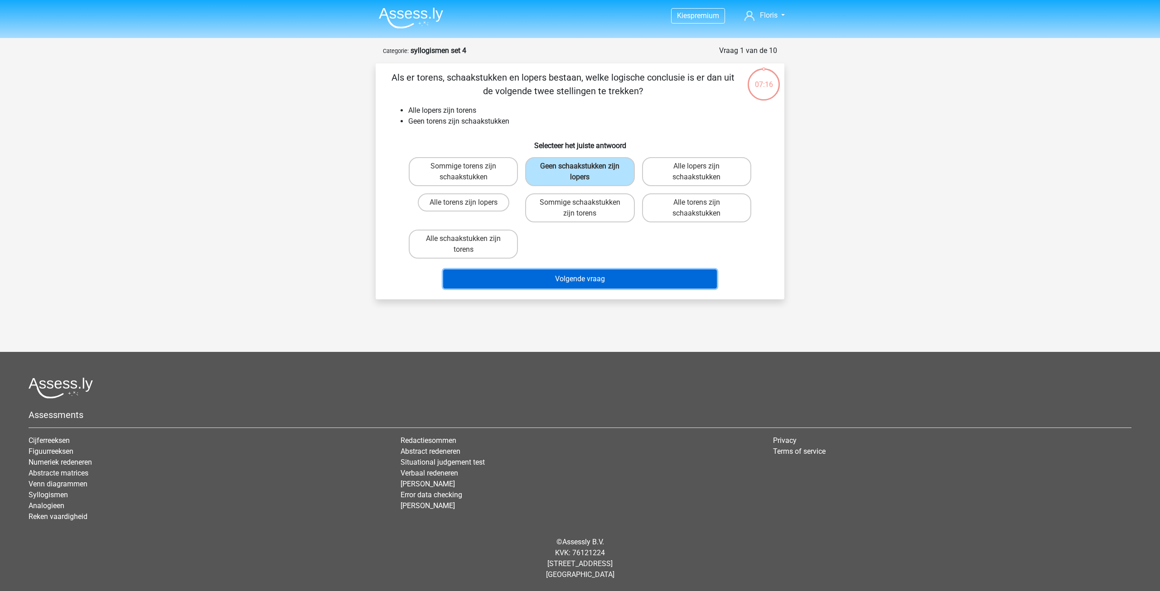
click at [661, 282] on button "Volgende vraag" at bounding box center [580, 279] width 274 height 19
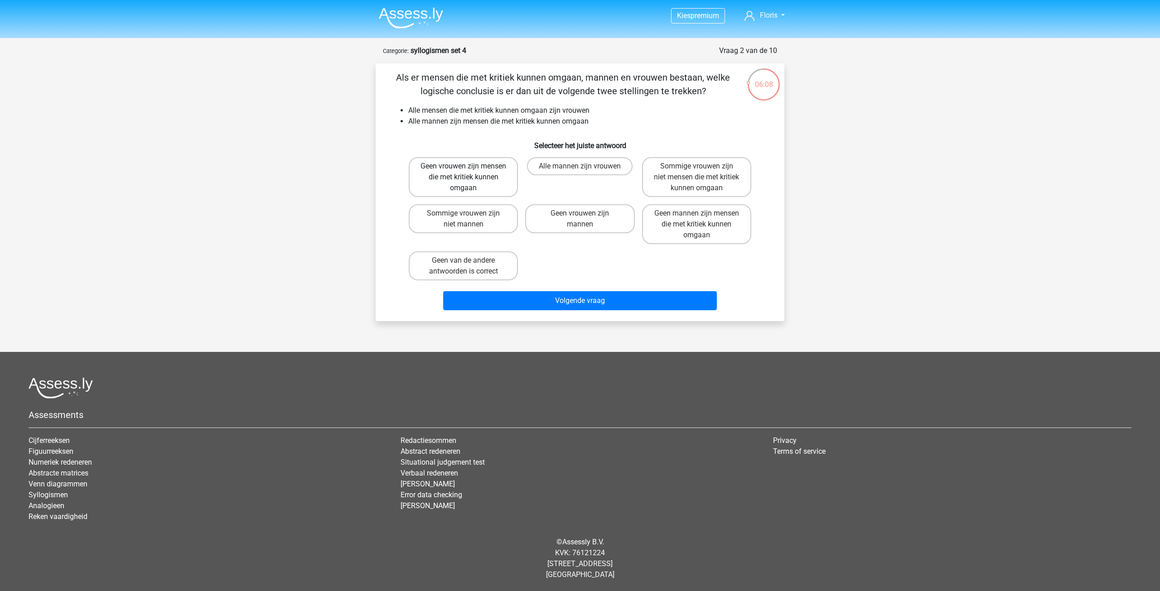
click at [496, 186] on label "Geen vrouwen zijn mensen die met kritiek kunnen omgaan" at bounding box center [463, 177] width 109 height 40
click at [470, 172] on input "Geen vrouwen zijn mensen die met kritiek kunnen omgaan" at bounding box center [467, 169] width 6 height 6
radio input "true"
click at [572, 214] on label "Geen vrouwen zijn mannen" at bounding box center [579, 218] width 109 height 29
click at [580, 214] on input "Geen vrouwen zijn mannen" at bounding box center [583, 216] width 6 height 6
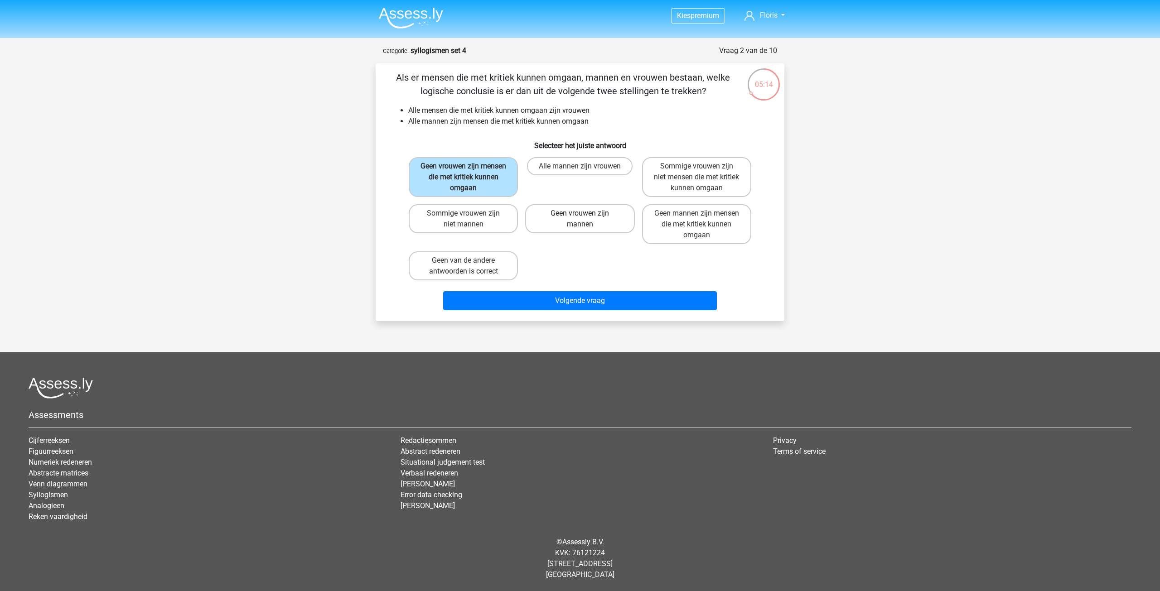
radio input "true"
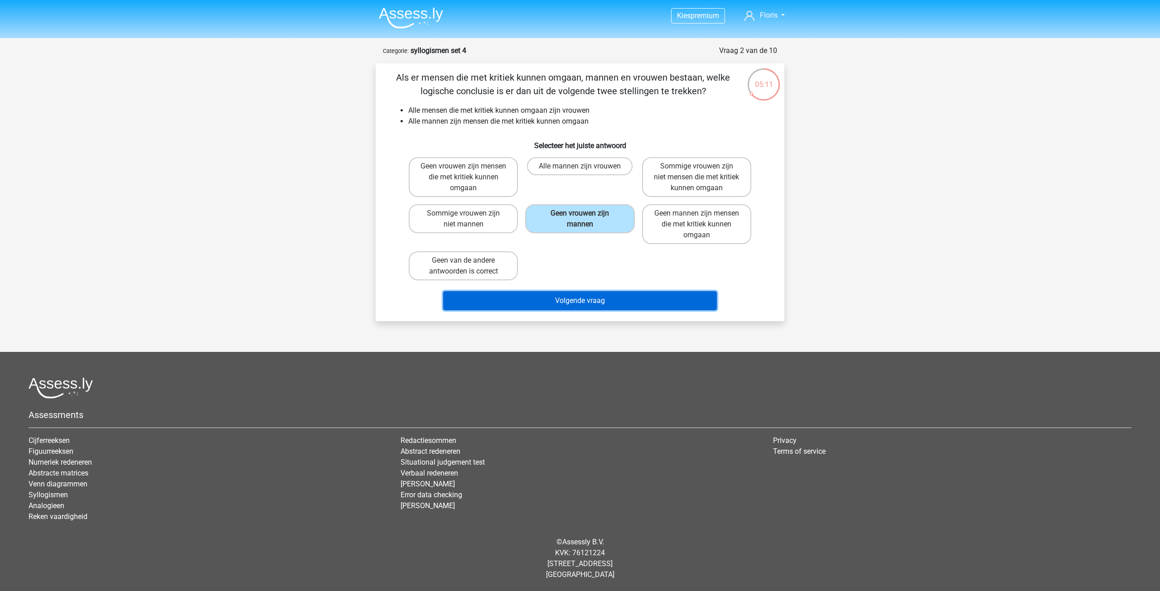
click at [605, 305] on button "Volgende vraag" at bounding box center [580, 300] width 274 height 19
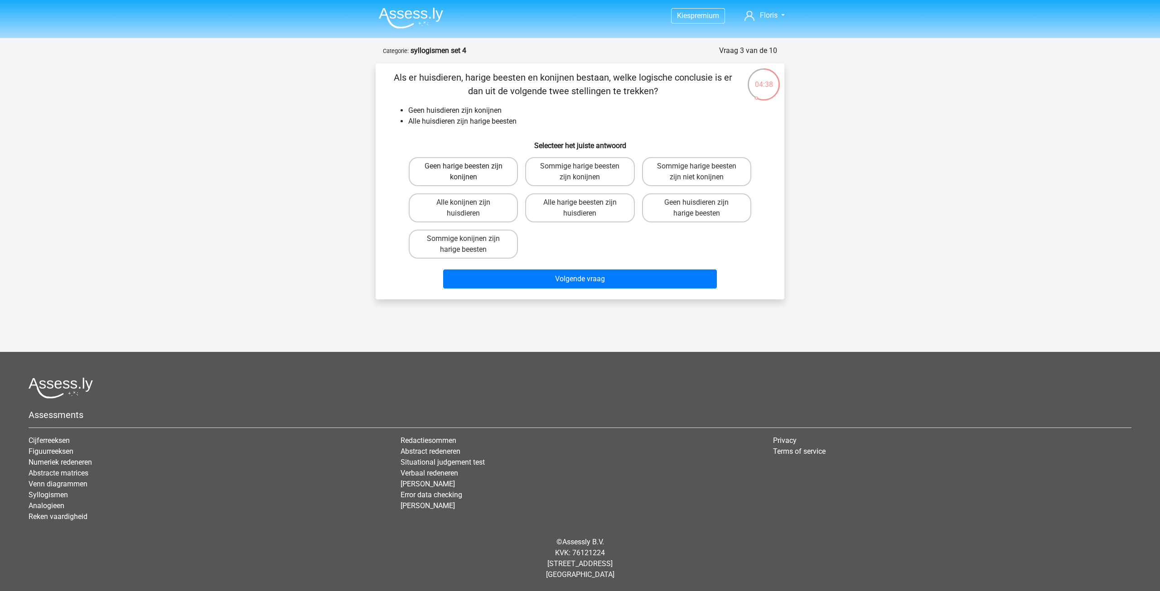
click at [488, 174] on label "Geen harige beesten zijn konijnen" at bounding box center [463, 171] width 109 height 29
click at [470, 172] on input "Geen harige beesten zijn konijnen" at bounding box center [467, 169] width 6 height 6
radio input "true"
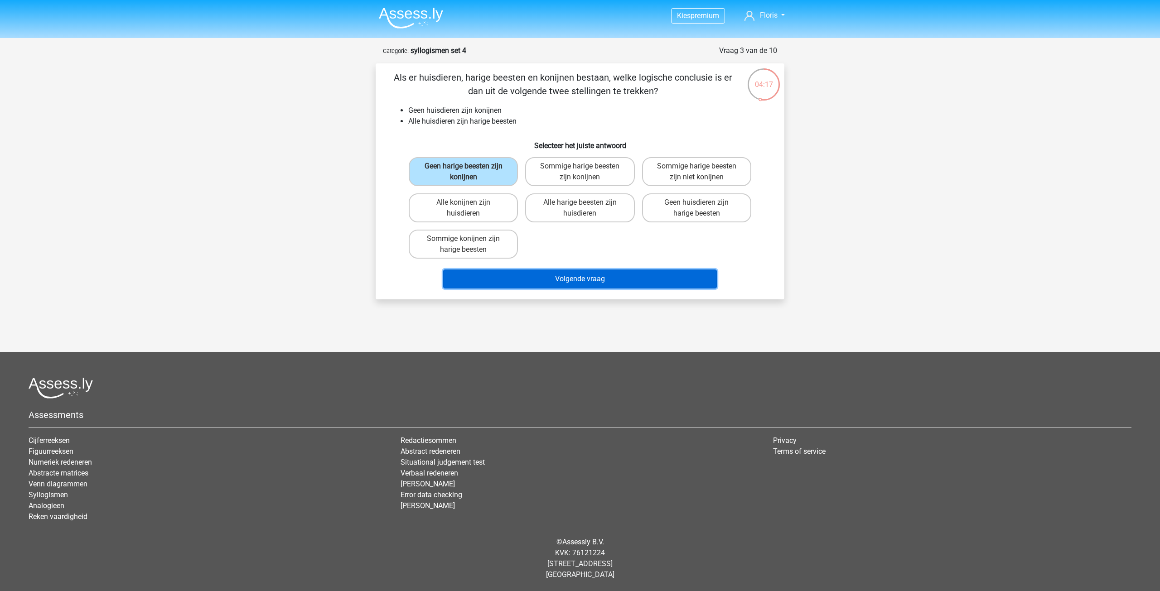
click at [609, 283] on button "Volgende vraag" at bounding box center [580, 279] width 274 height 19
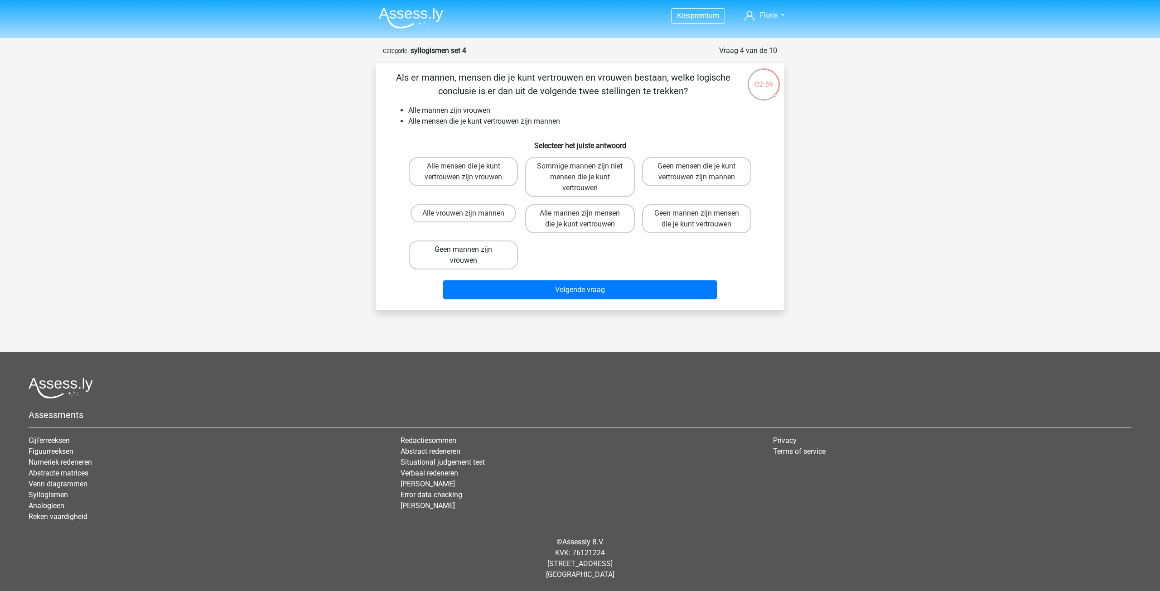
click at [502, 247] on label "Geen mannen zijn vrouwen" at bounding box center [463, 255] width 109 height 29
click at [470, 250] on input "Geen mannen zijn vrouwen" at bounding box center [467, 253] width 6 height 6
radio input "true"
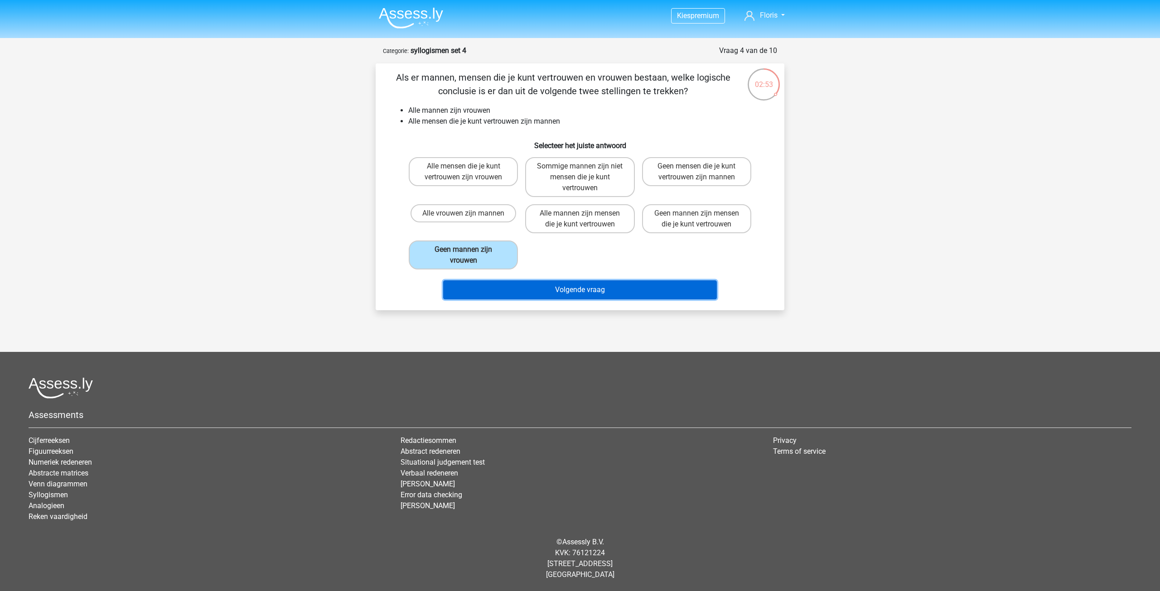
click at [547, 286] on button "Volgende vraag" at bounding box center [580, 290] width 274 height 19
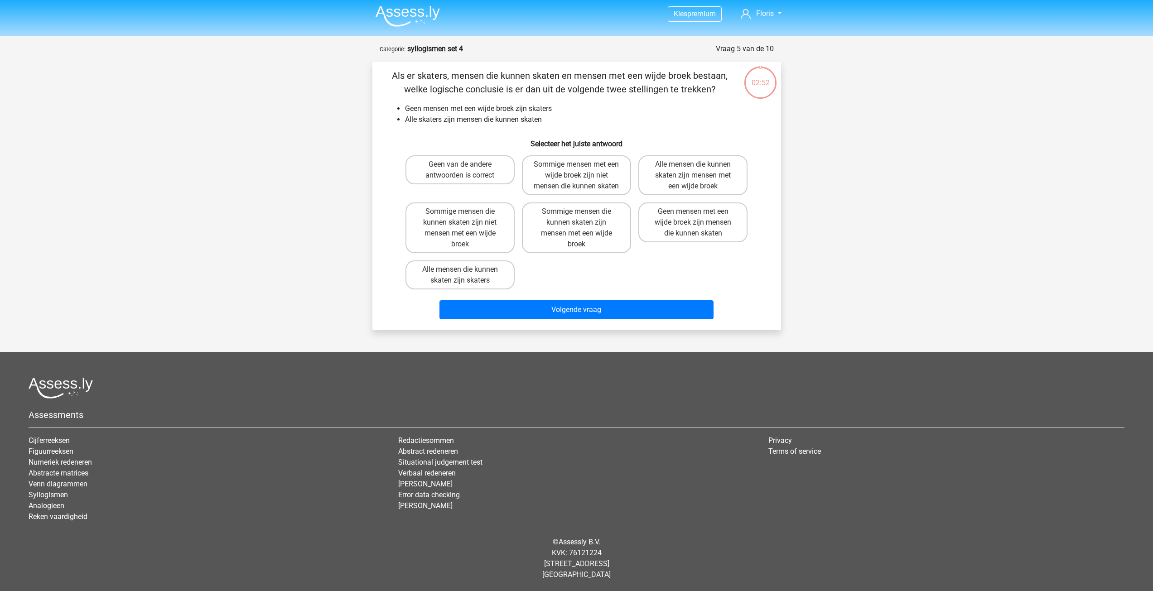
scroll to position [13, 0]
click at [494, 283] on label "Alle mensen die kunnen skaten zijn skaters" at bounding box center [460, 275] width 109 height 29
click at [466, 276] on input "Alle mensen die kunnen skaten zijn skaters" at bounding box center [463, 273] width 6 height 6
radio input "true"
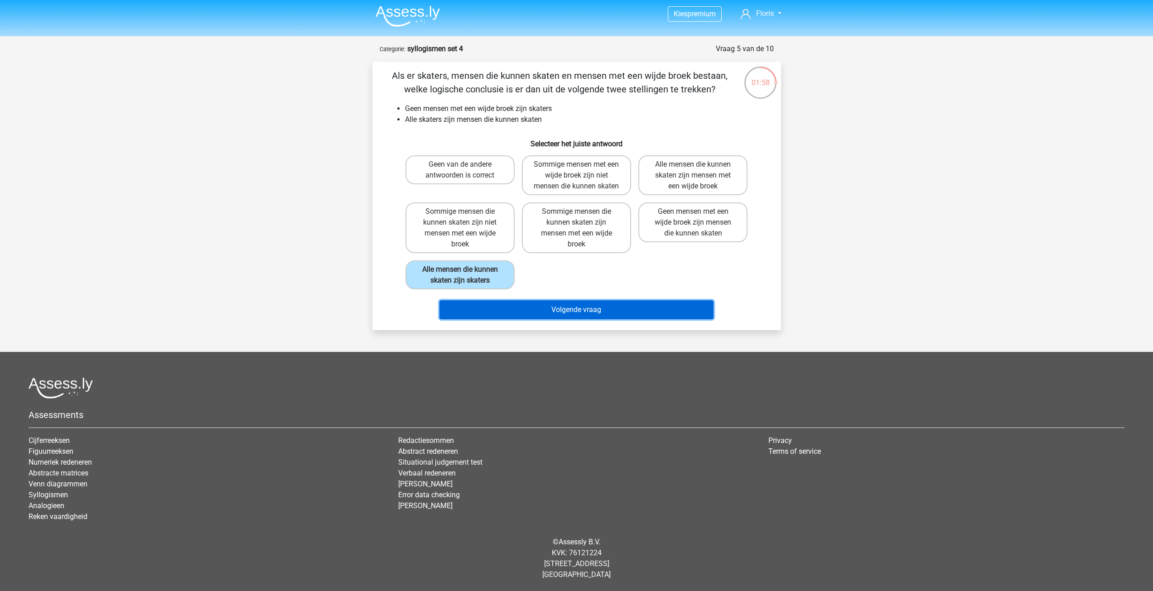
click at [557, 314] on button "Volgende vraag" at bounding box center [577, 309] width 274 height 19
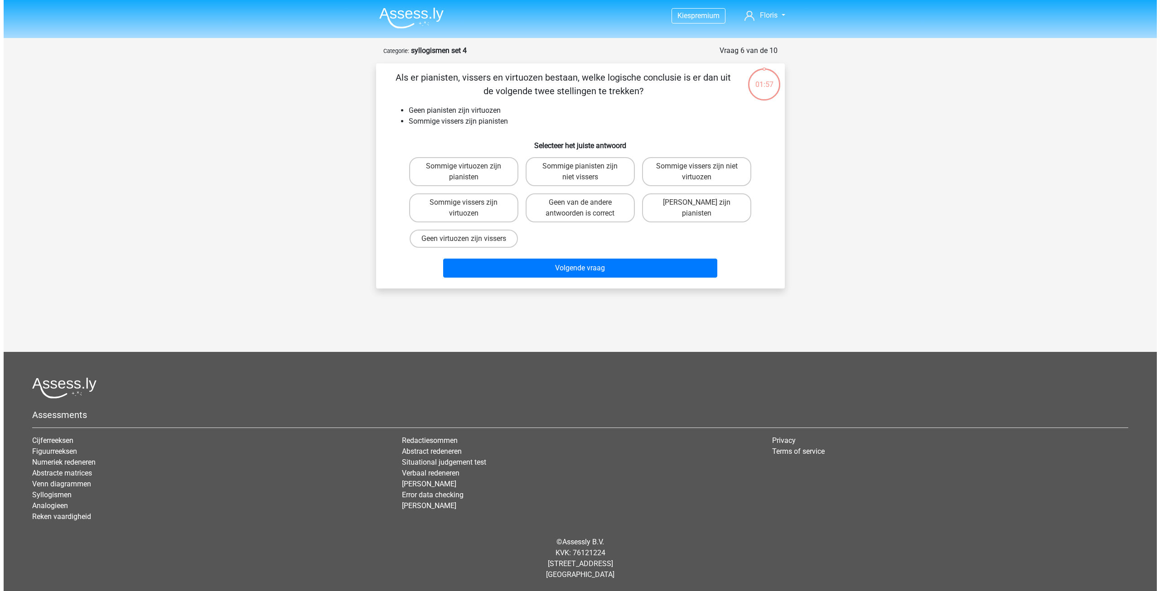
scroll to position [0, 0]
click at [486, 242] on label "Geen virtuozen zijn vissers" at bounding box center [463, 239] width 108 height 18
click at [470, 242] on input "Geen virtuozen zijn vissers" at bounding box center [467, 242] width 6 height 6
radio input "true"
click at [618, 173] on label "Sommige pianisten zijn niet vissers" at bounding box center [579, 171] width 109 height 29
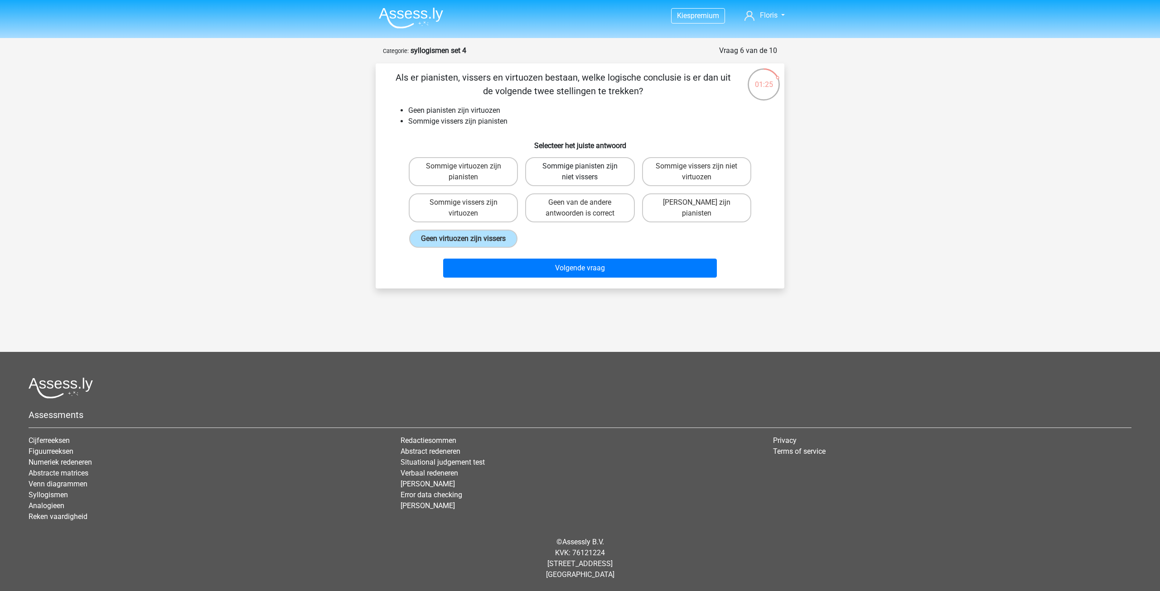
click at [586, 172] on input "Sommige pianisten zijn niet vissers" at bounding box center [583, 169] width 6 height 6
radio input "true"
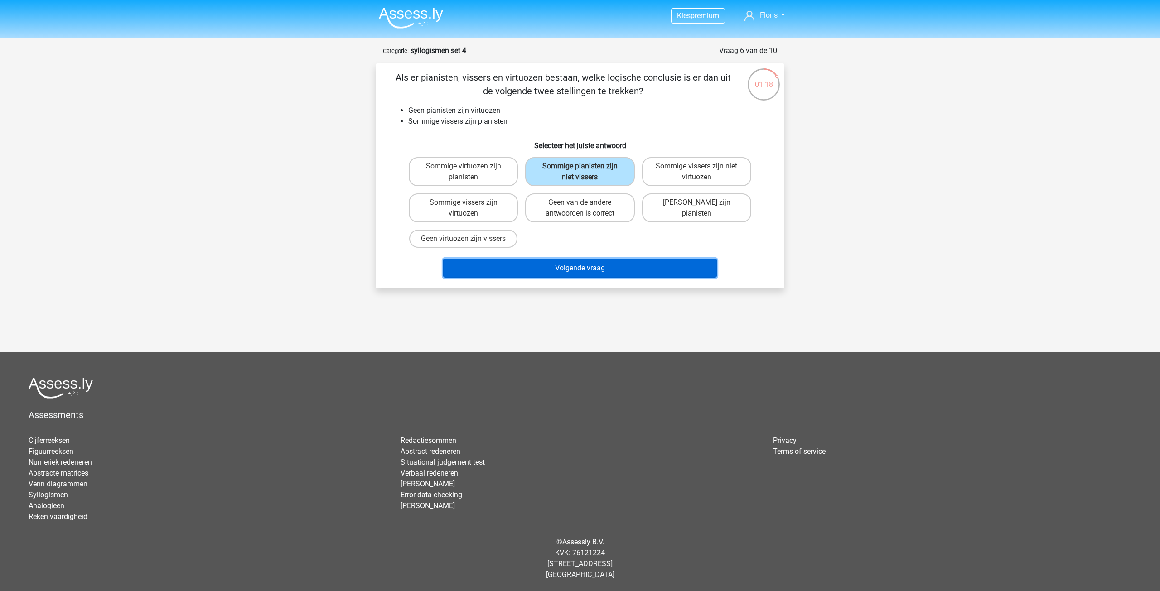
click at [615, 266] on button "Volgende vraag" at bounding box center [580, 268] width 274 height 19
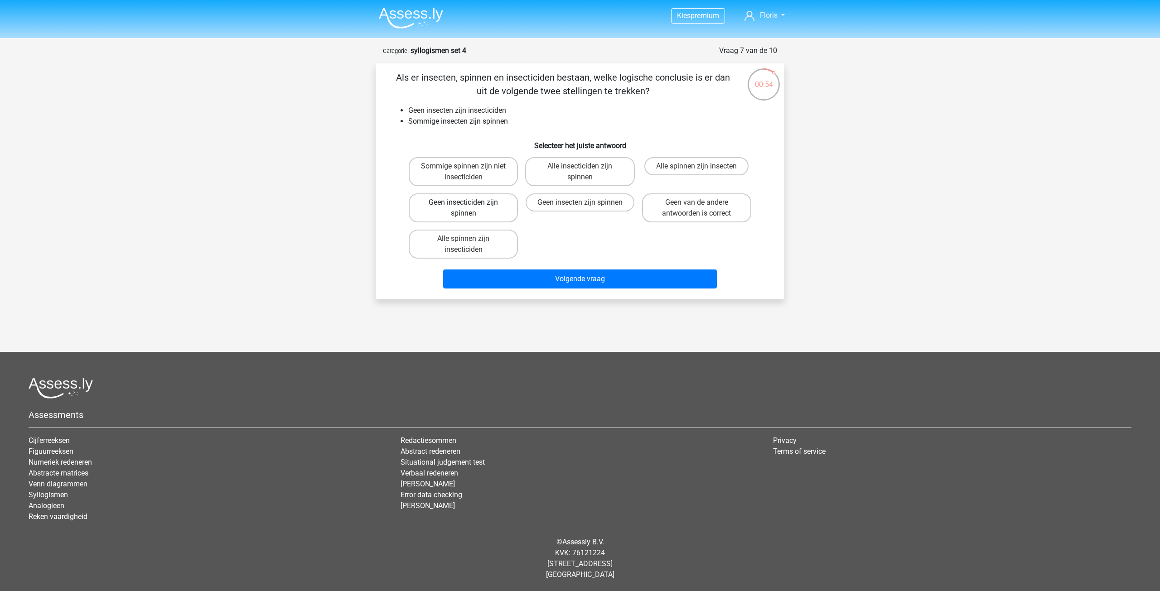
click at [454, 204] on label "Geen insecticiden zijn spinnen" at bounding box center [463, 208] width 109 height 29
click at [464, 204] on input "Geen insecticiden zijn spinnen" at bounding box center [467, 206] width 6 height 6
radio input "true"
click at [733, 161] on label "Alle spinnen zijn insecten" at bounding box center [696, 166] width 104 height 18
click at [702, 166] on input "Alle spinnen zijn insecten" at bounding box center [700, 169] width 6 height 6
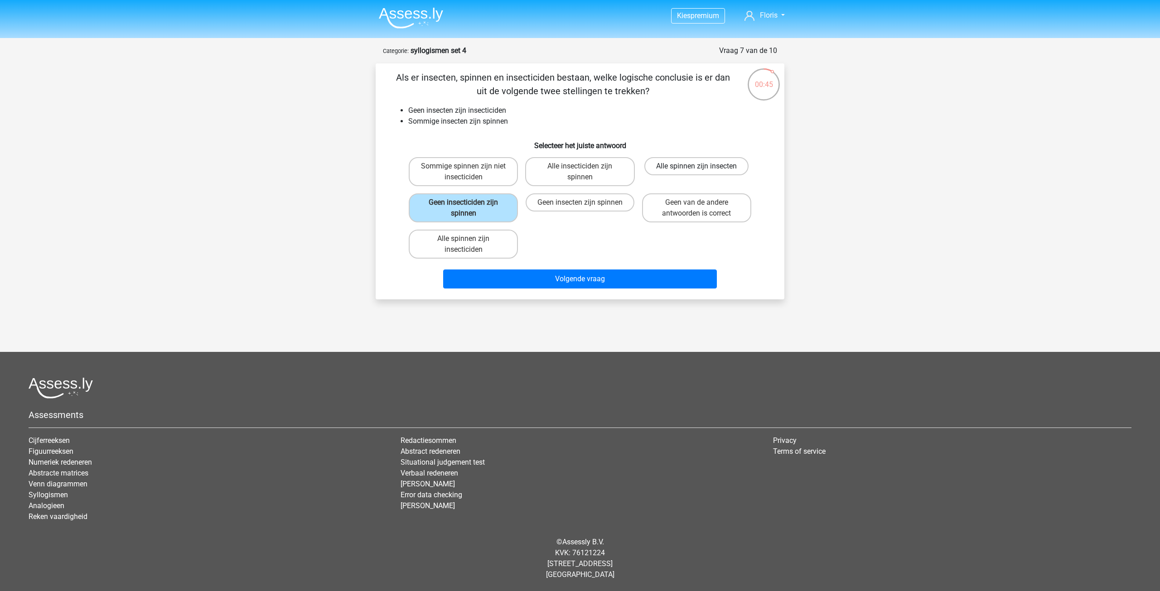
radio input "true"
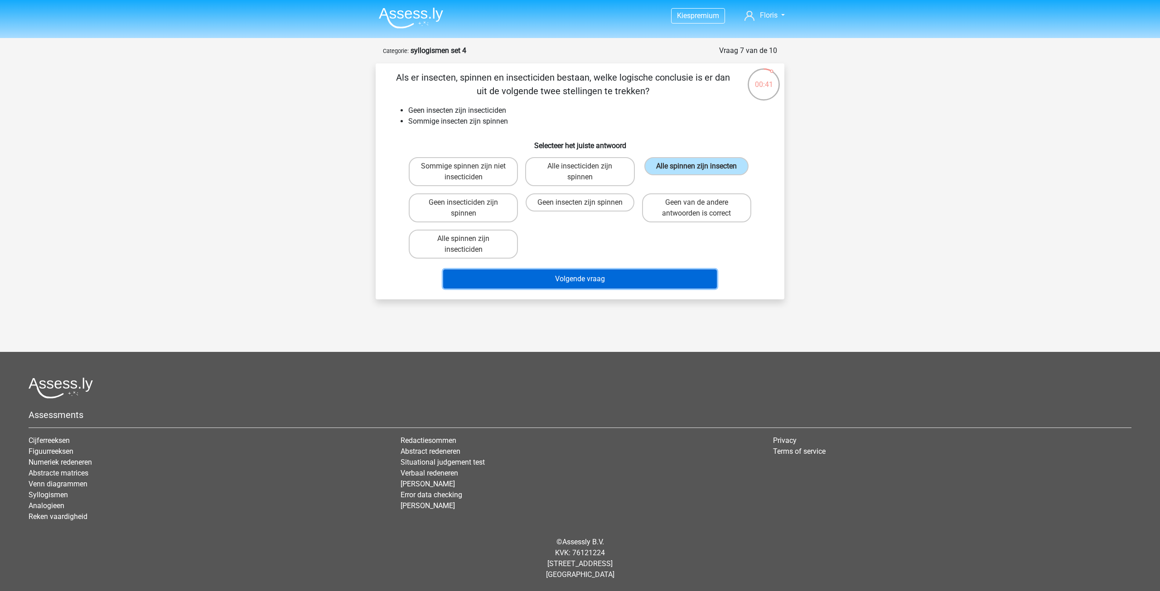
click at [642, 278] on button "Volgende vraag" at bounding box center [580, 279] width 274 height 19
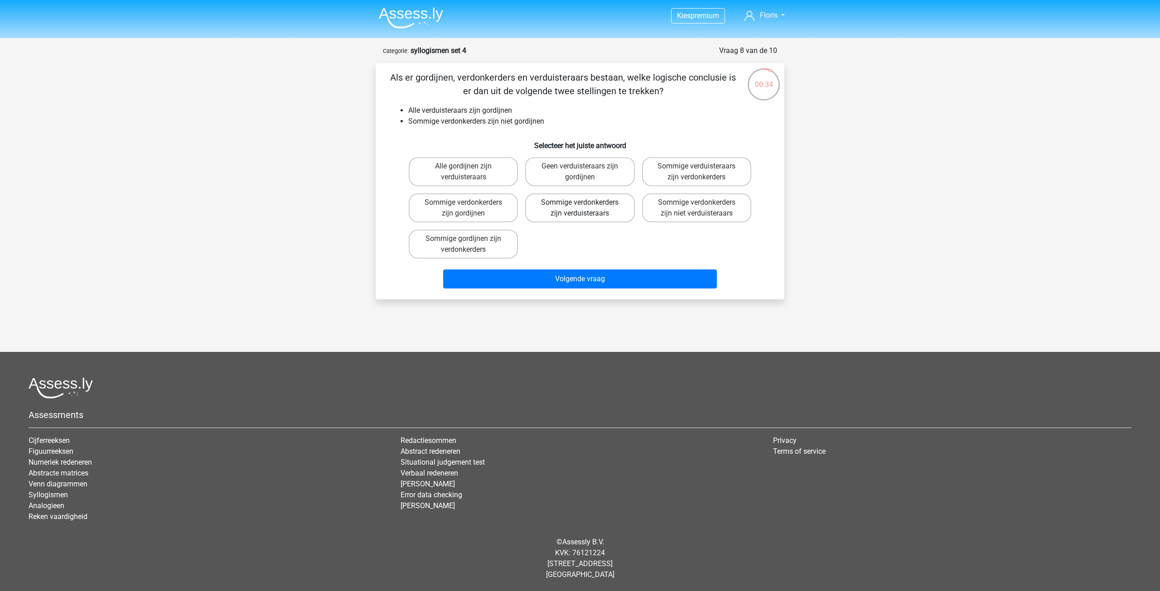
click at [579, 218] on label "Sommige verdonkerders zijn verduisteraars" at bounding box center [579, 208] width 109 height 29
click at [580, 208] on input "Sommige verdonkerders zijn verduisteraars" at bounding box center [583, 206] width 6 height 6
radio input "true"
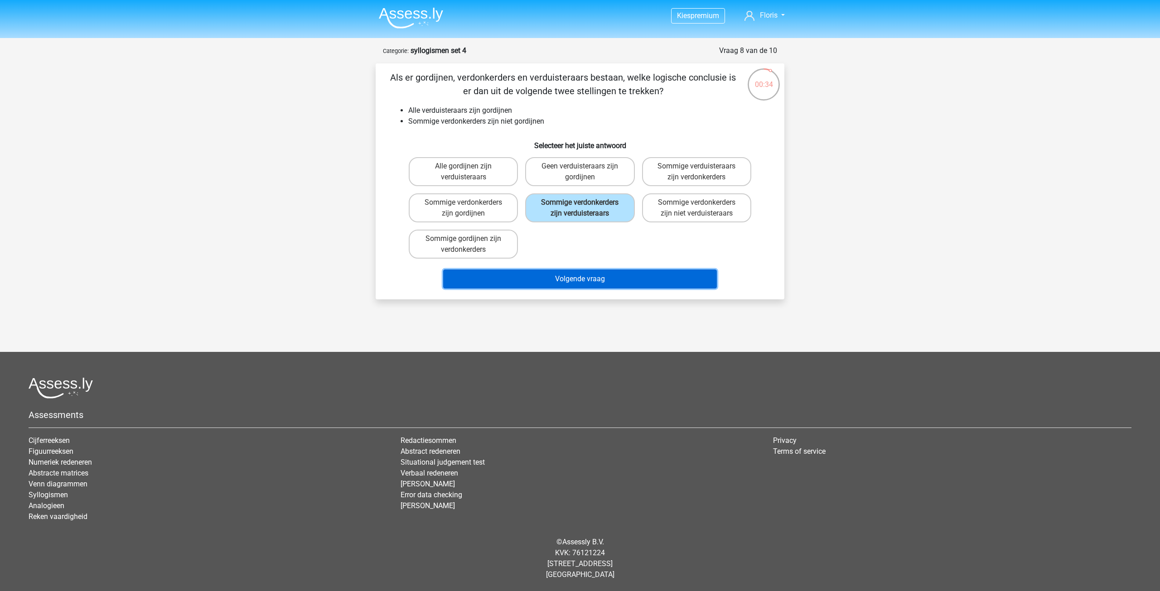
click at [589, 277] on button "Volgende vraag" at bounding box center [580, 279] width 274 height 19
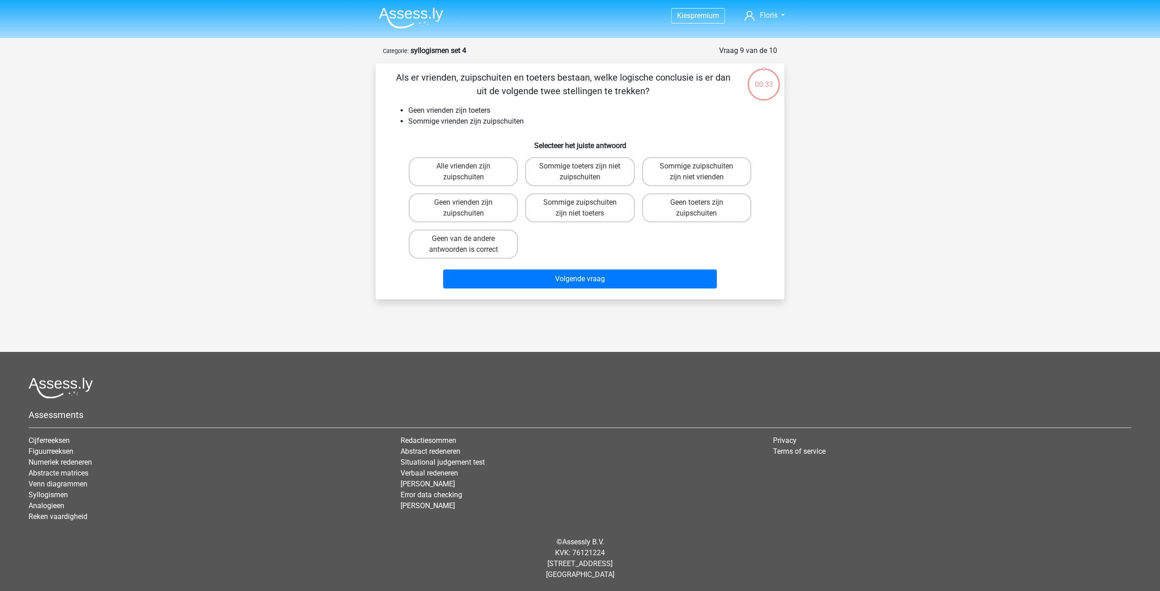
click at [699, 170] on input "Sommige zuipschuiten zijn niet vrienden" at bounding box center [700, 169] width 6 height 6
radio input "true"
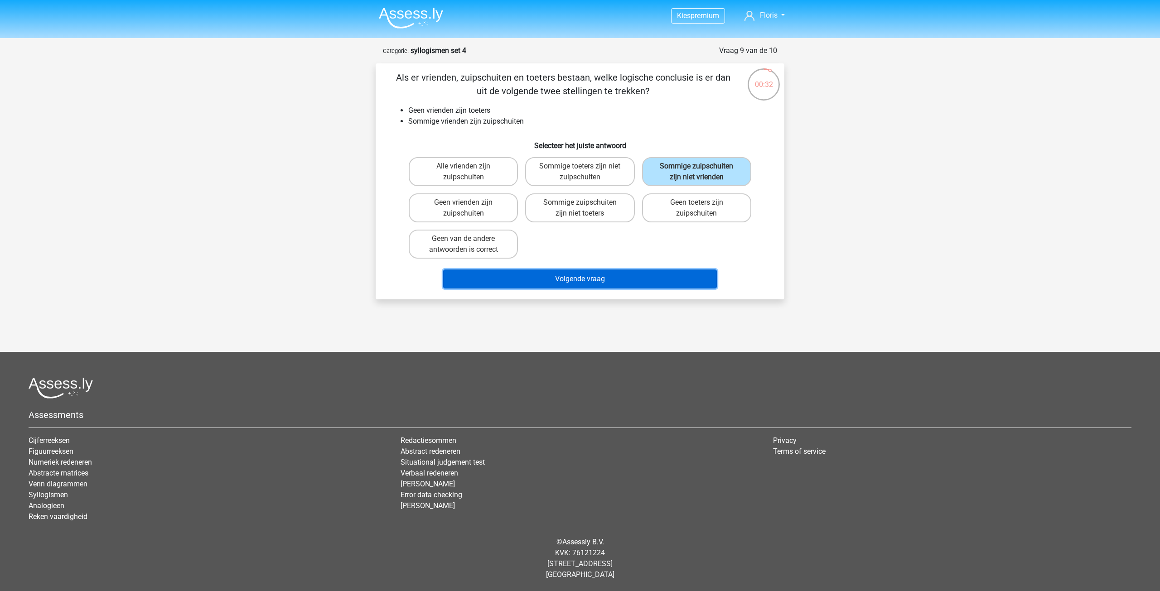
click at [627, 272] on button "Volgende vraag" at bounding box center [580, 279] width 274 height 19
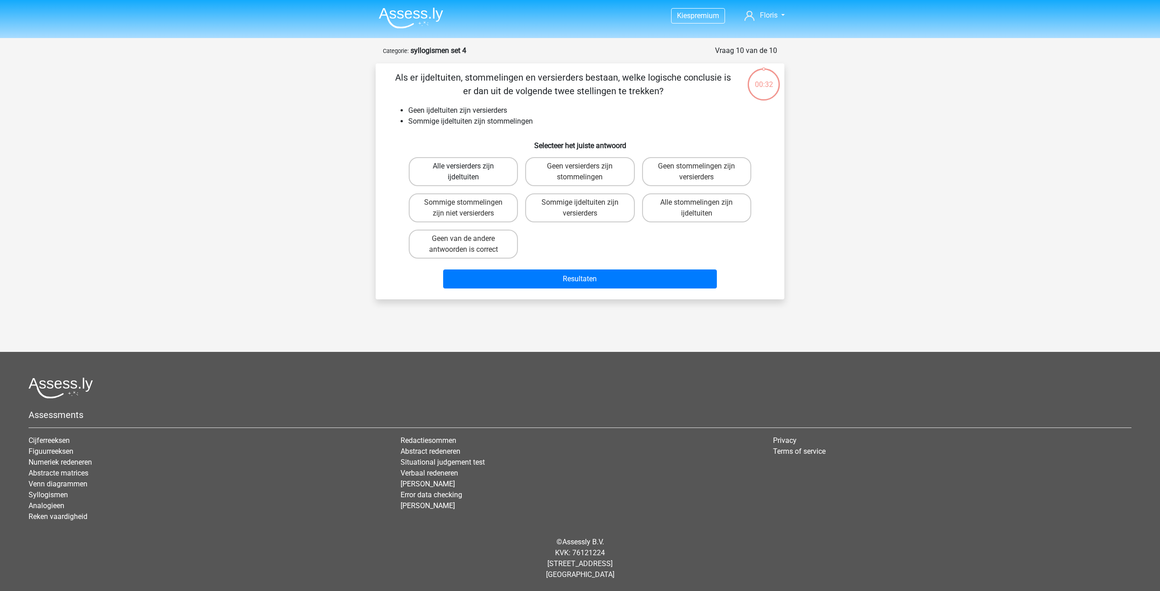
click at [491, 178] on label "Alle versierders zijn ijdeltuiten" at bounding box center [463, 171] width 109 height 29
click at [470, 172] on input "Alle versierders zijn ijdeltuiten" at bounding box center [467, 169] width 6 height 6
radio input "true"
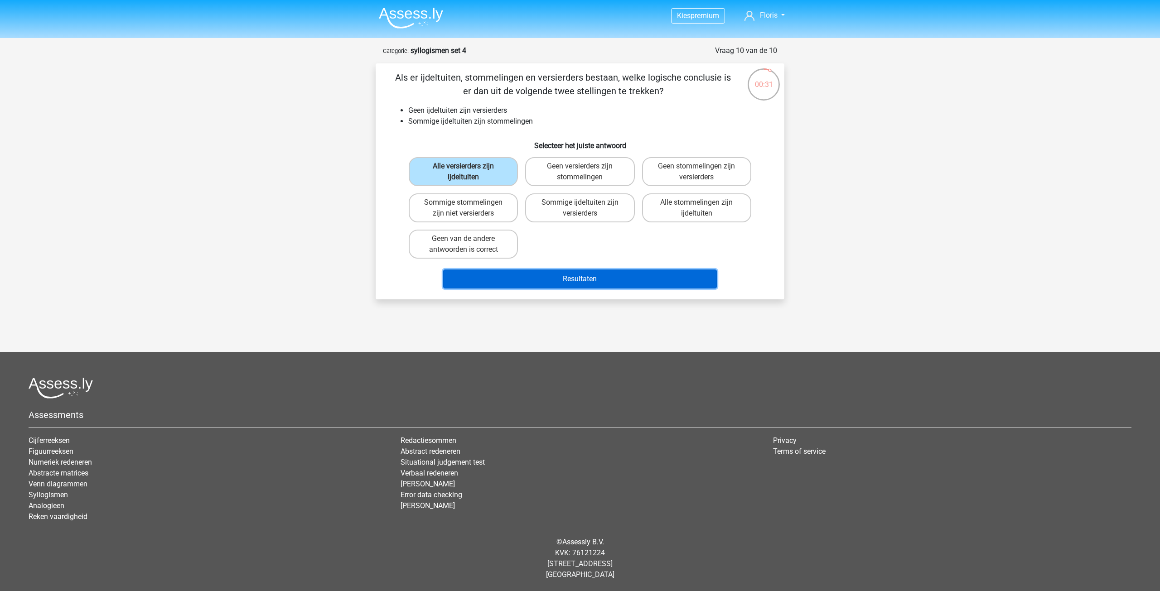
click at [538, 278] on button "Resultaten" at bounding box center [580, 279] width 274 height 19
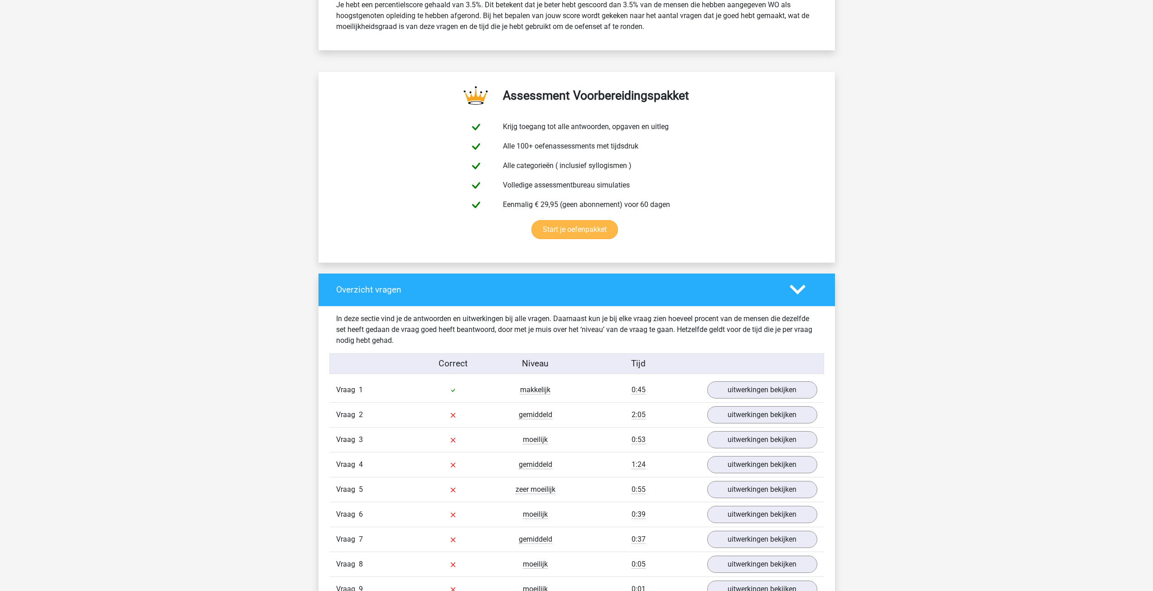
scroll to position [544, 0]
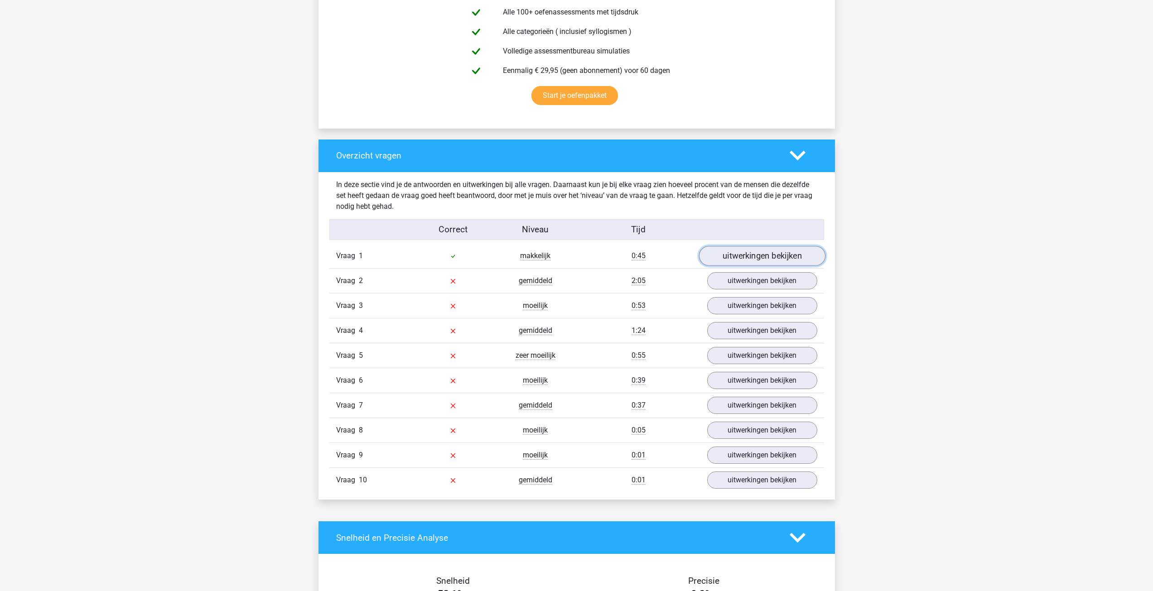
click at [763, 258] on link "uitwerkingen bekijken" at bounding box center [762, 257] width 126 height 20
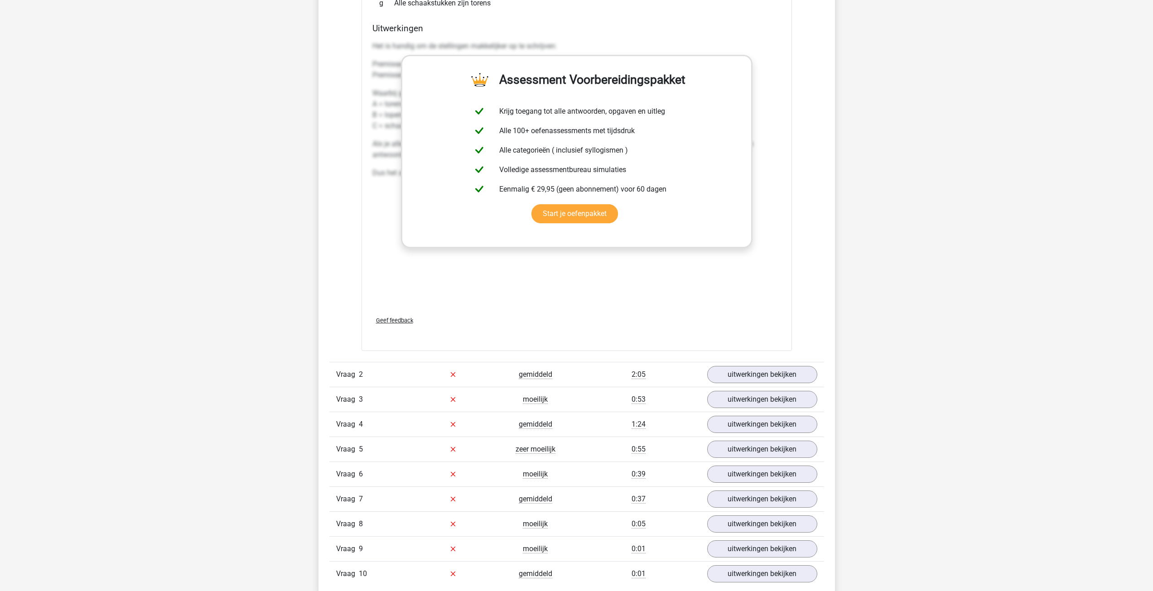
scroll to position [952, 0]
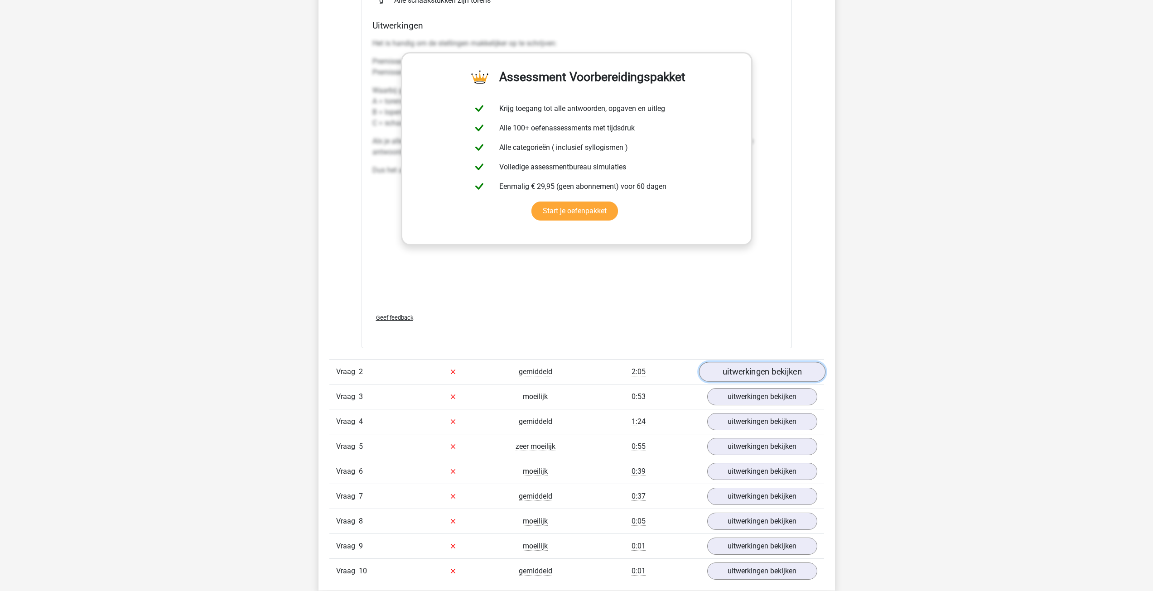
click at [778, 375] on link "uitwerkingen bekijken" at bounding box center [762, 372] width 126 height 20
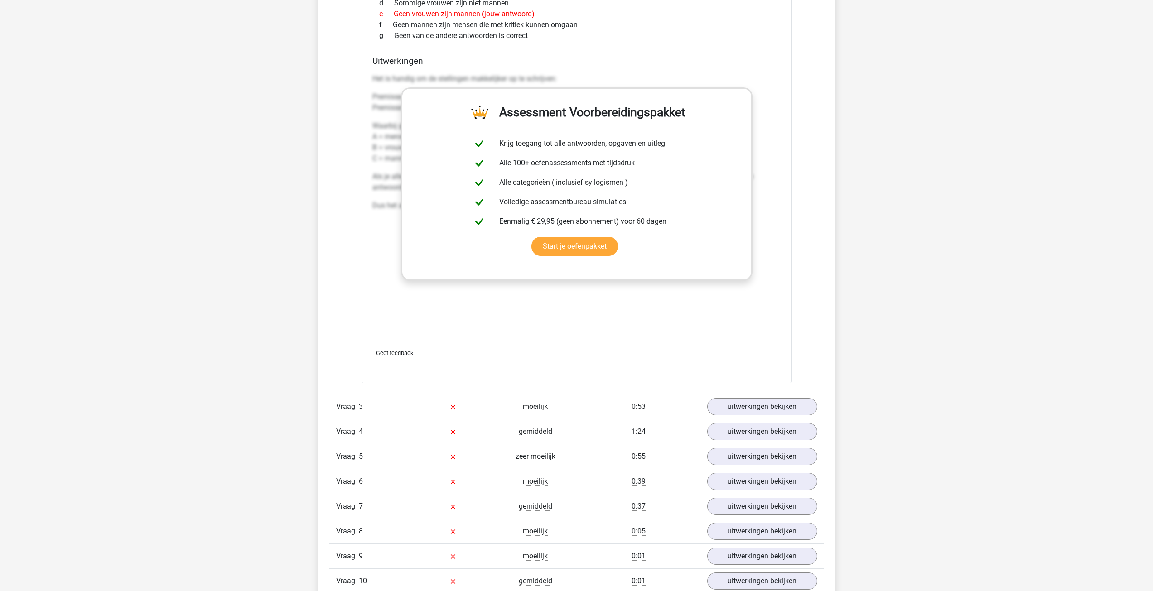
scroll to position [1496, 0]
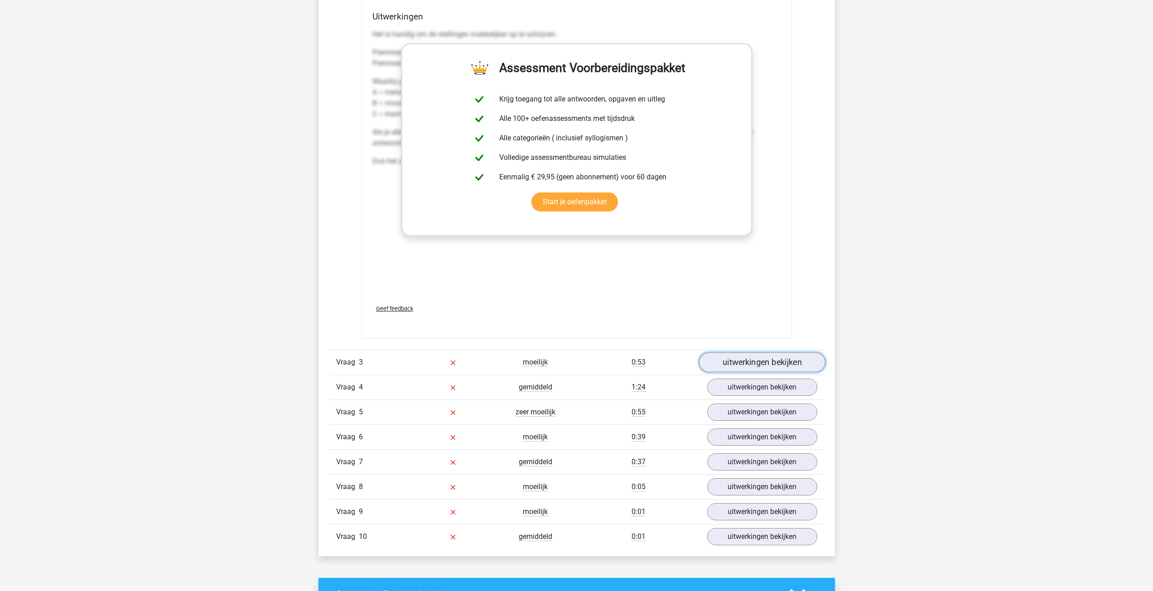
click at [747, 364] on link "uitwerkingen bekijken" at bounding box center [762, 363] width 126 height 20
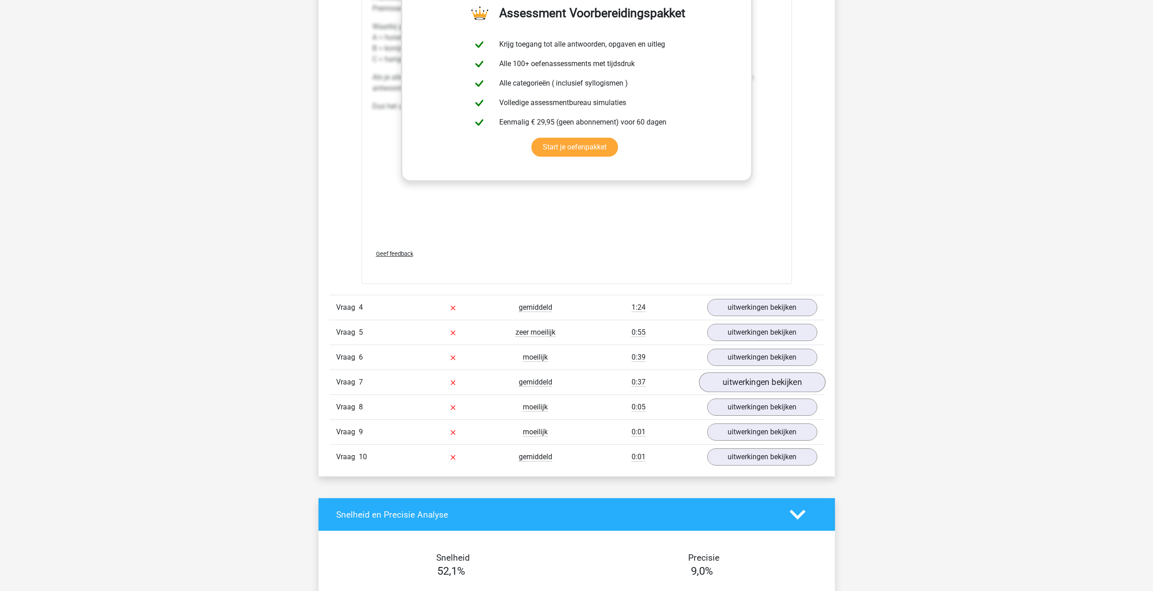
scroll to position [2085, 0]
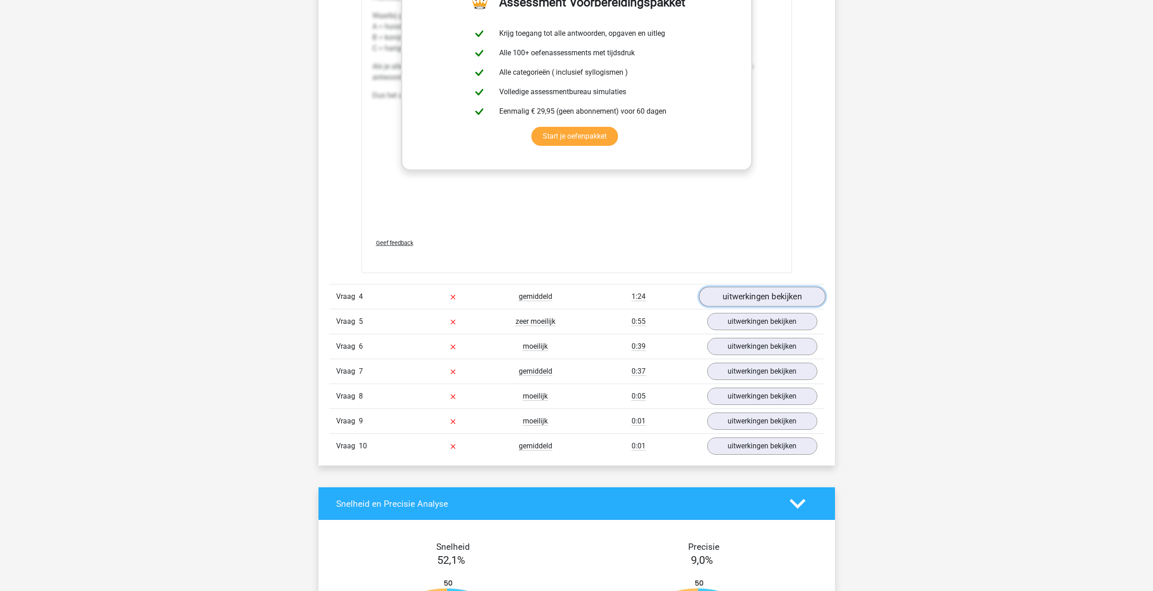
click at [754, 307] on link "uitwerkingen bekijken" at bounding box center [762, 297] width 126 height 20
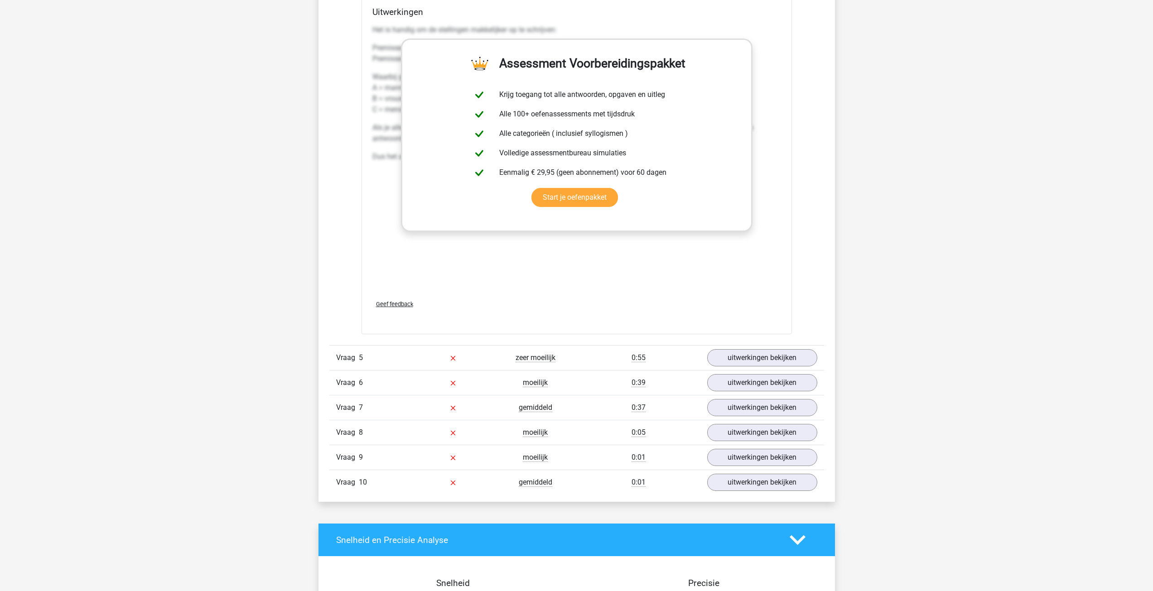
scroll to position [2629, 0]
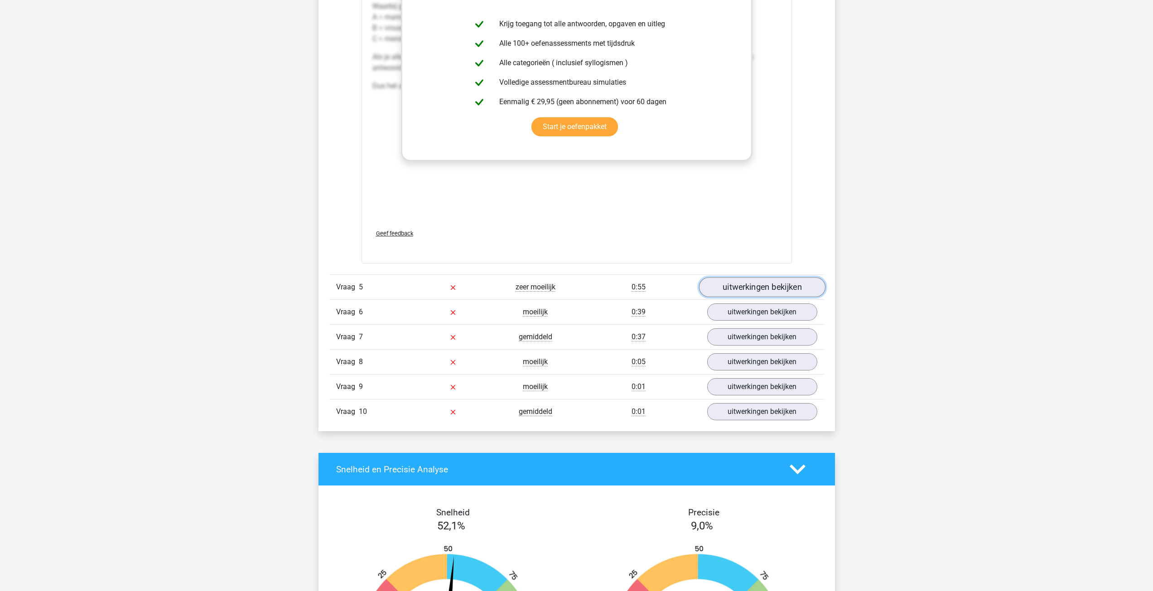
click at [758, 297] on link "uitwerkingen bekijken" at bounding box center [762, 287] width 126 height 20
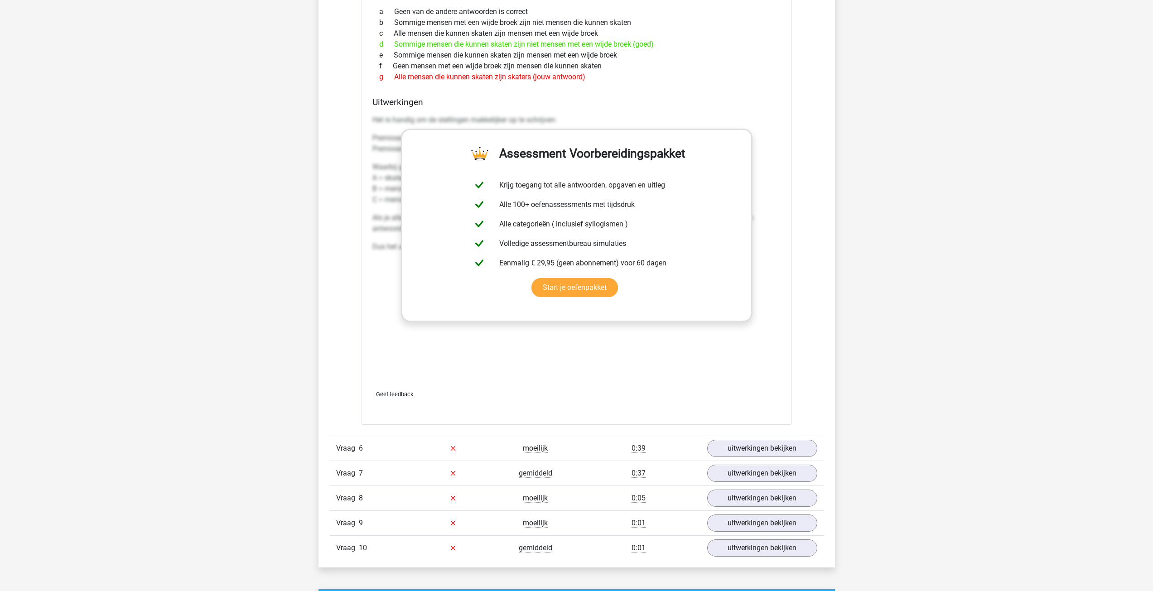
scroll to position [3172, 0]
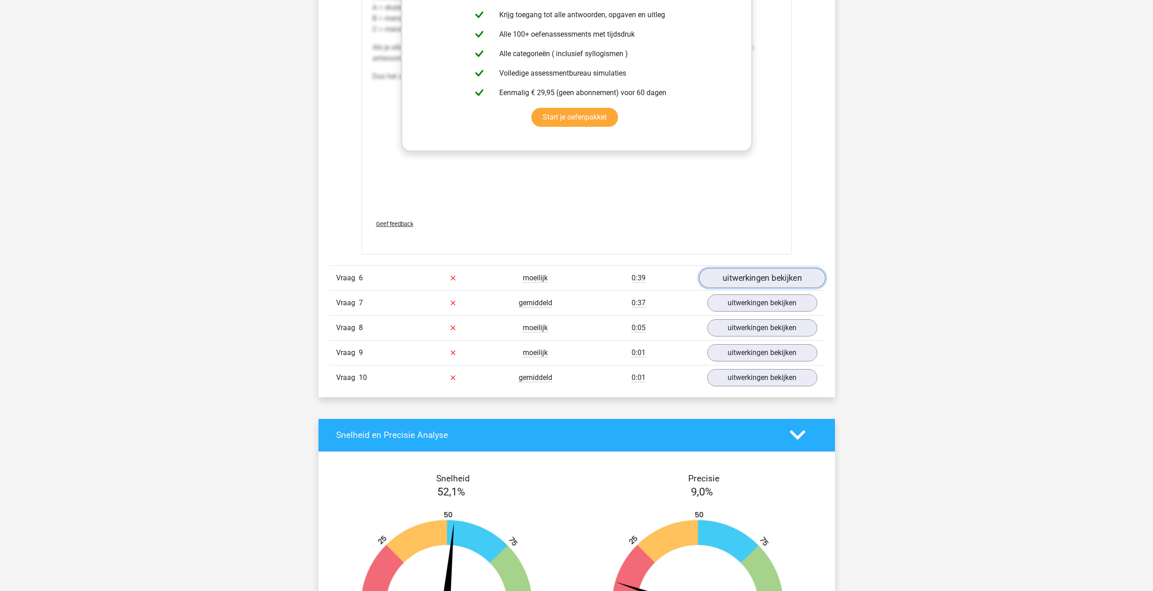
click at [782, 282] on link "uitwerkingen bekijken" at bounding box center [762, 278] width 126 height 20
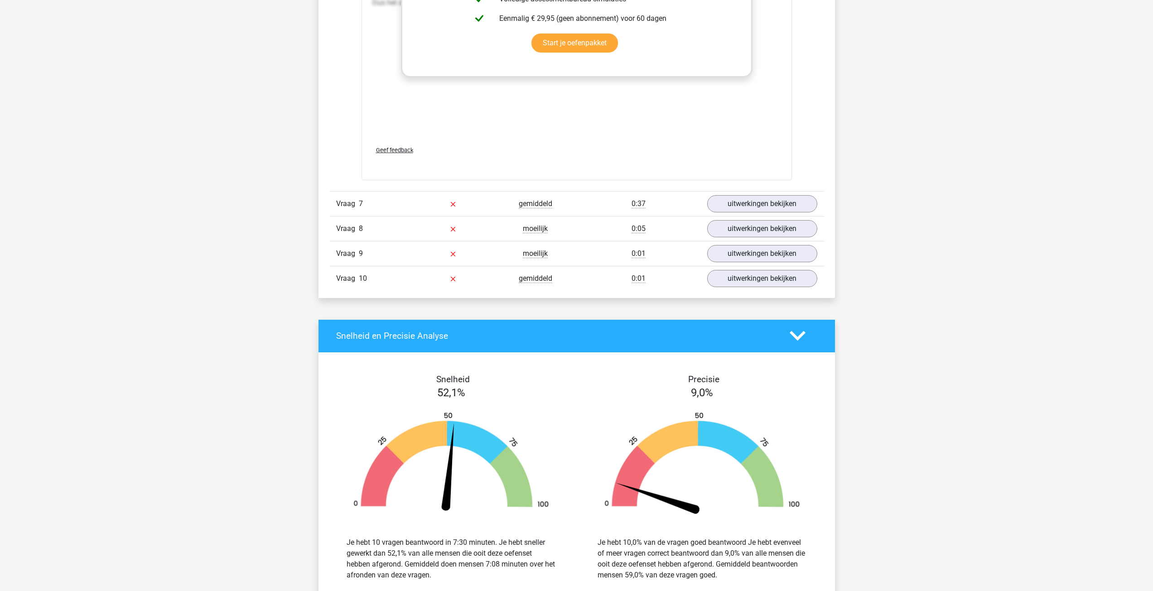
scroll to position [3852, 0]
